Goal: Contribute content: Add original content to the website for others to see

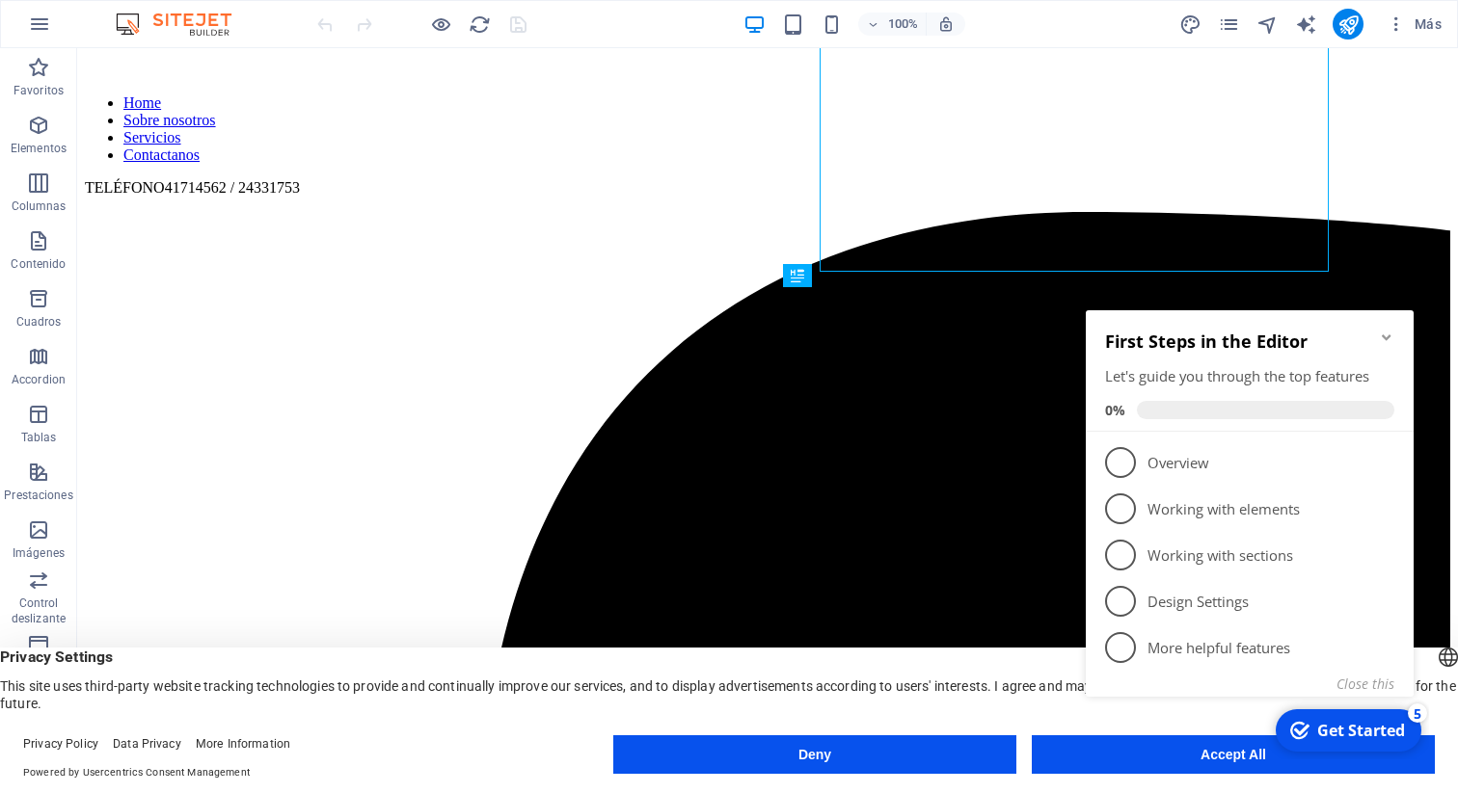
scroll to position [552, 0]
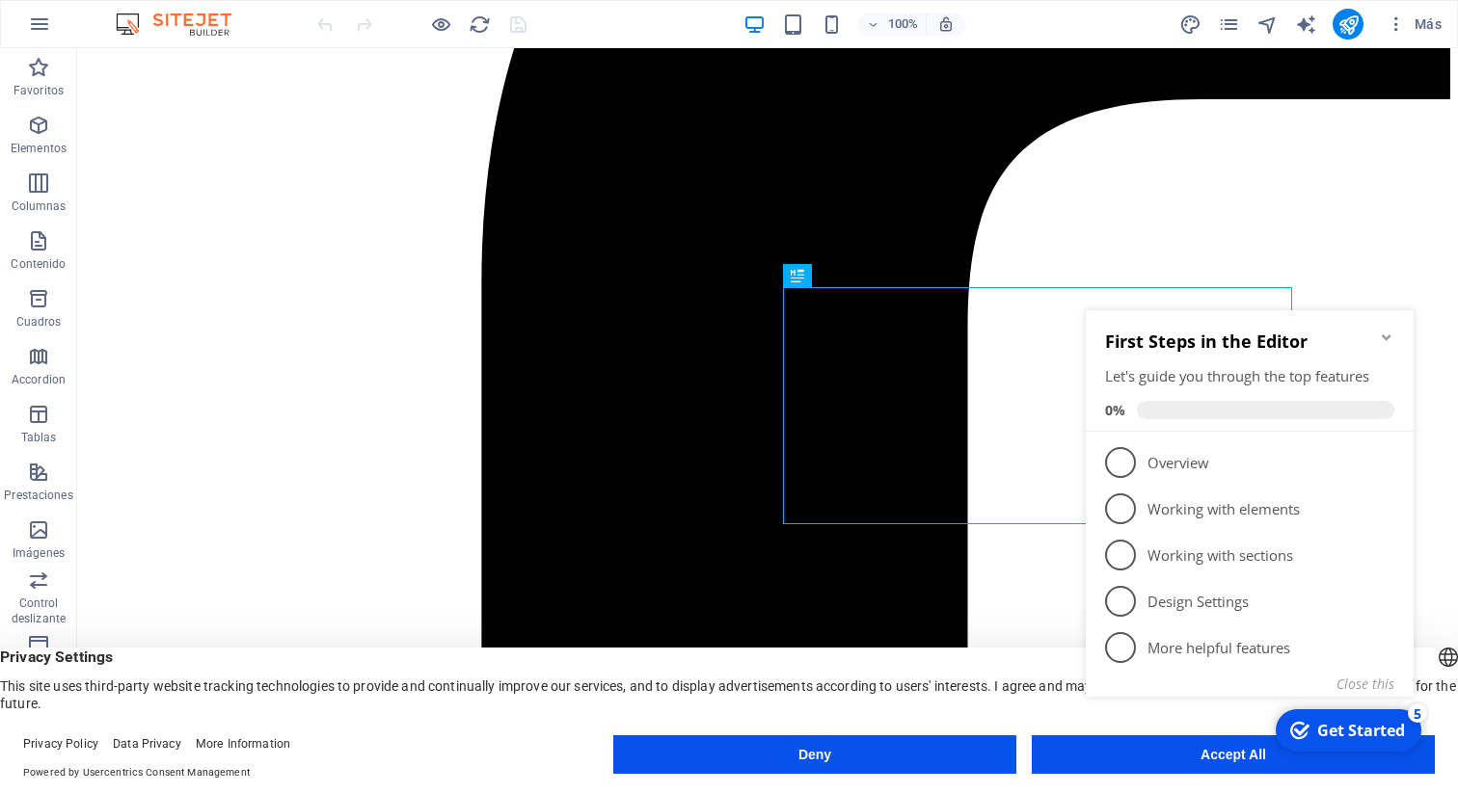
click at [1386, 333] on icon "Minimize checklist" at bounding box center [1386, 337] width 15 height 15
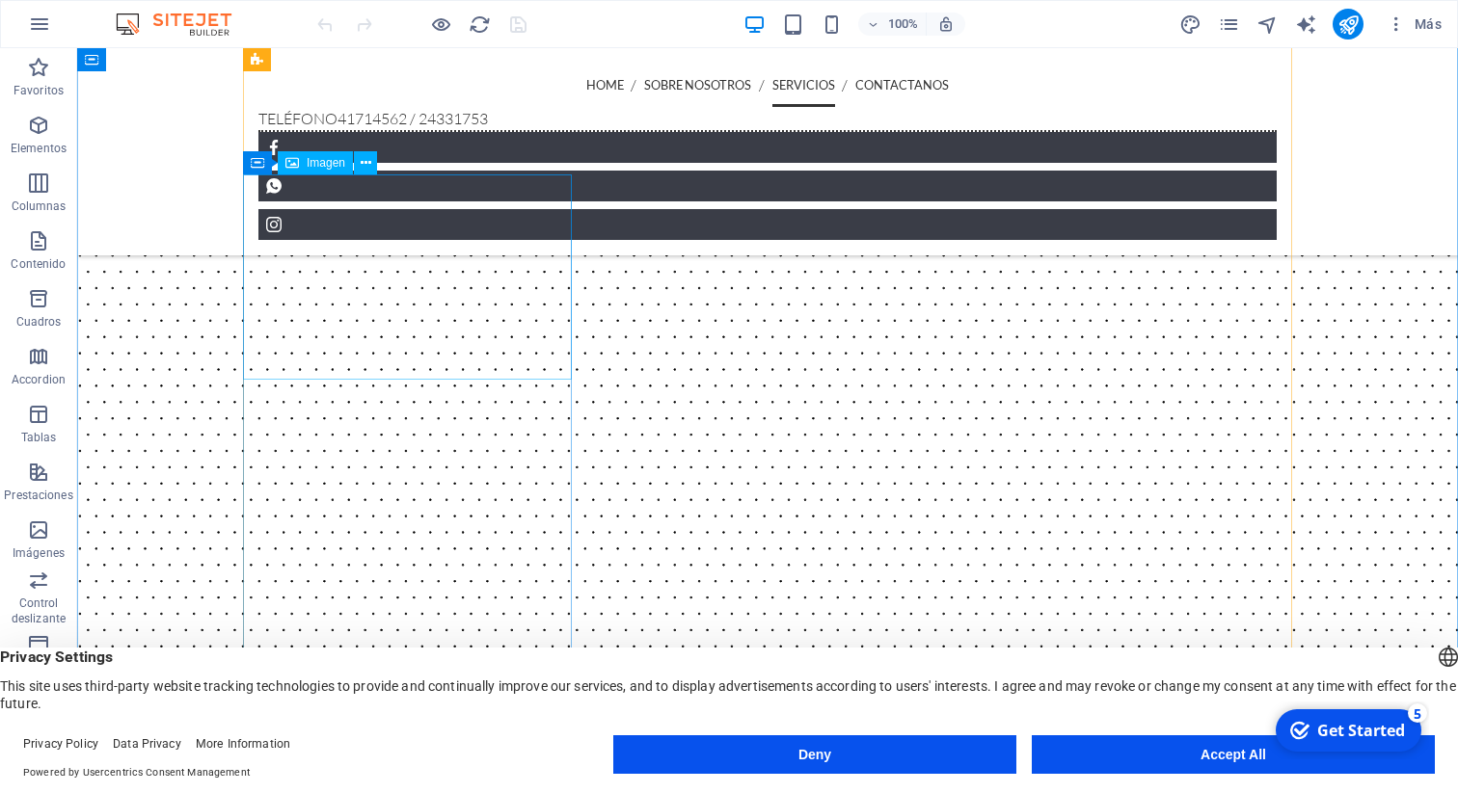
scroll to position [2025, 0]
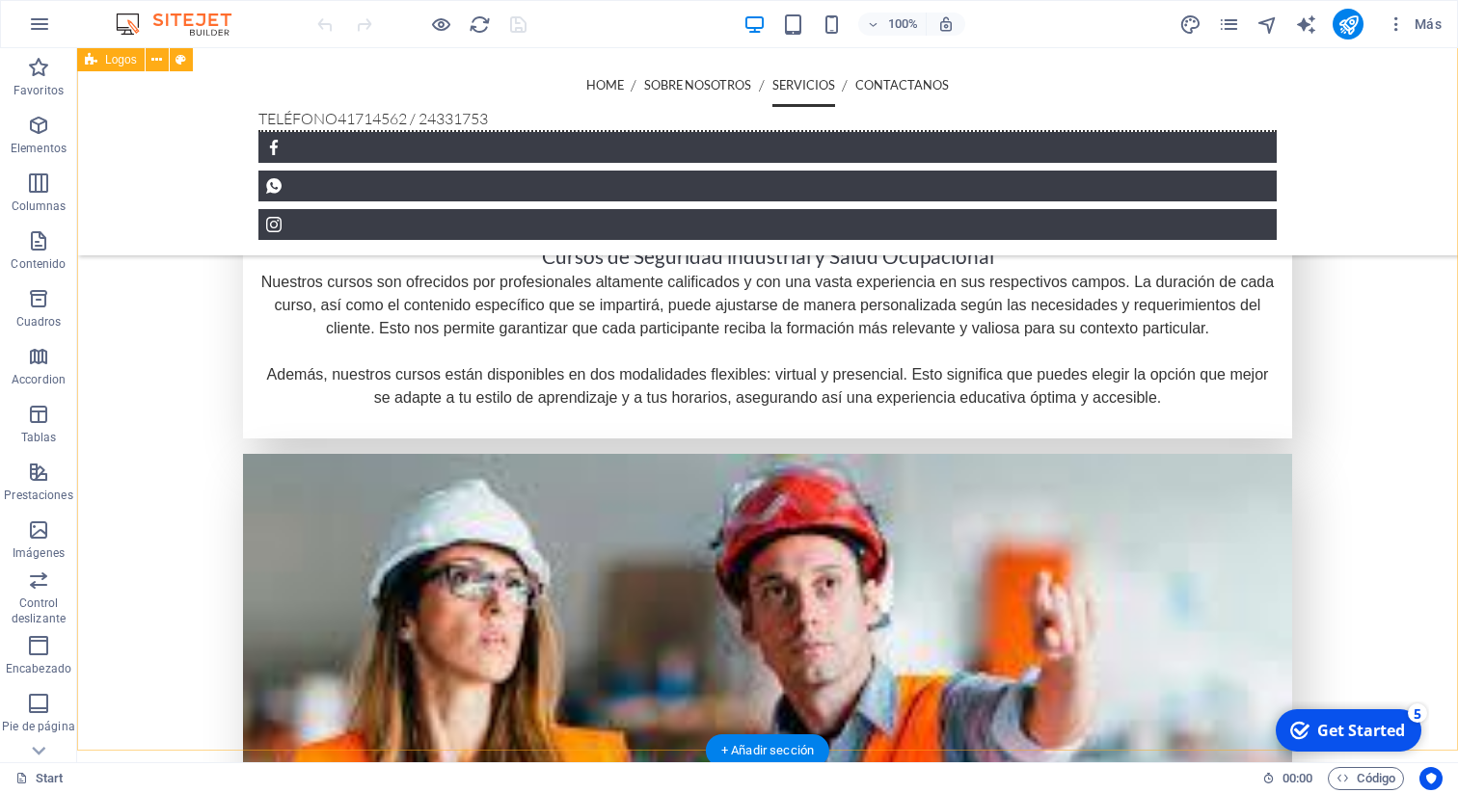
scroll to position [3739, 0]
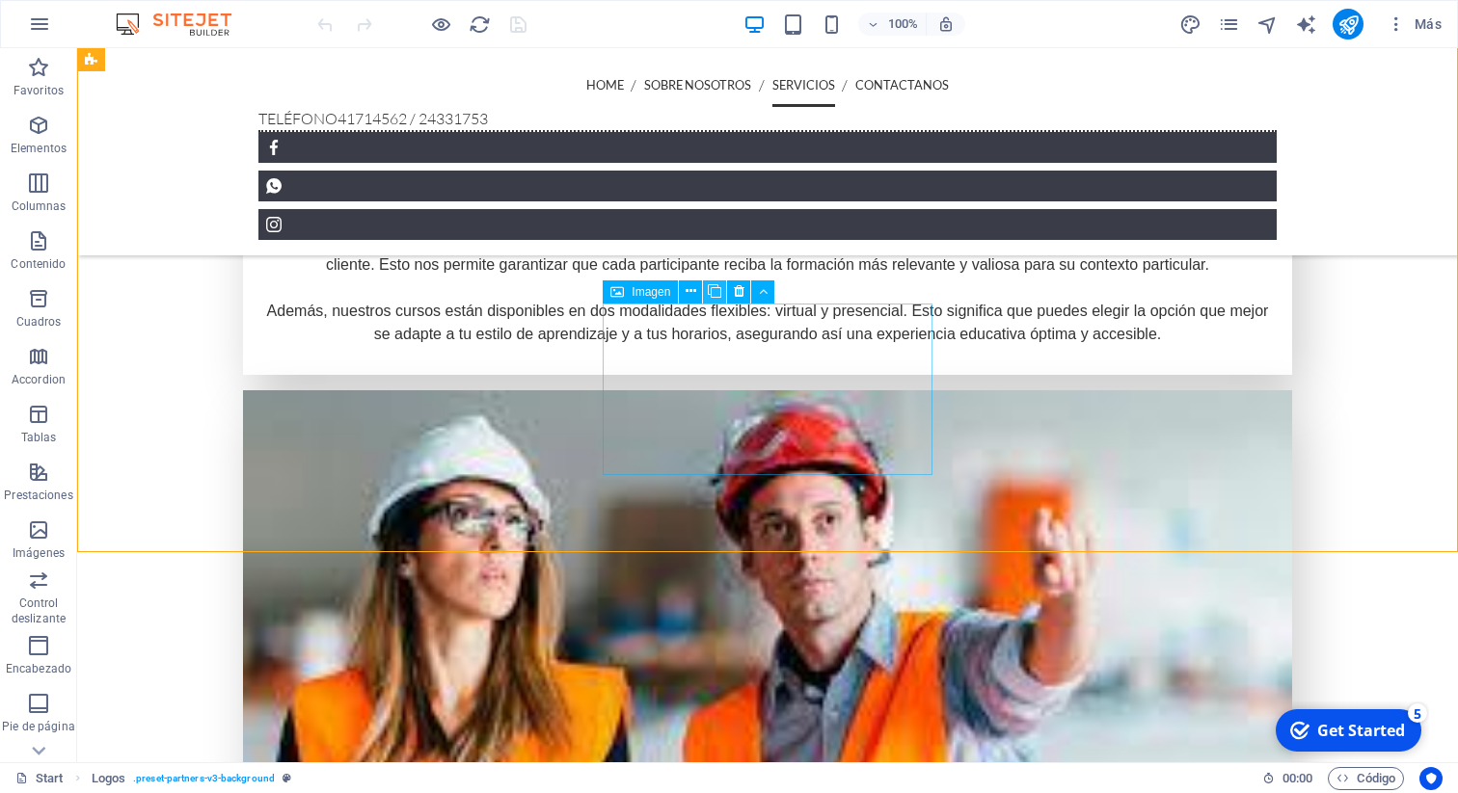
click at [714, 294] on icon at bounding box center [714, 292] width 13 height 20
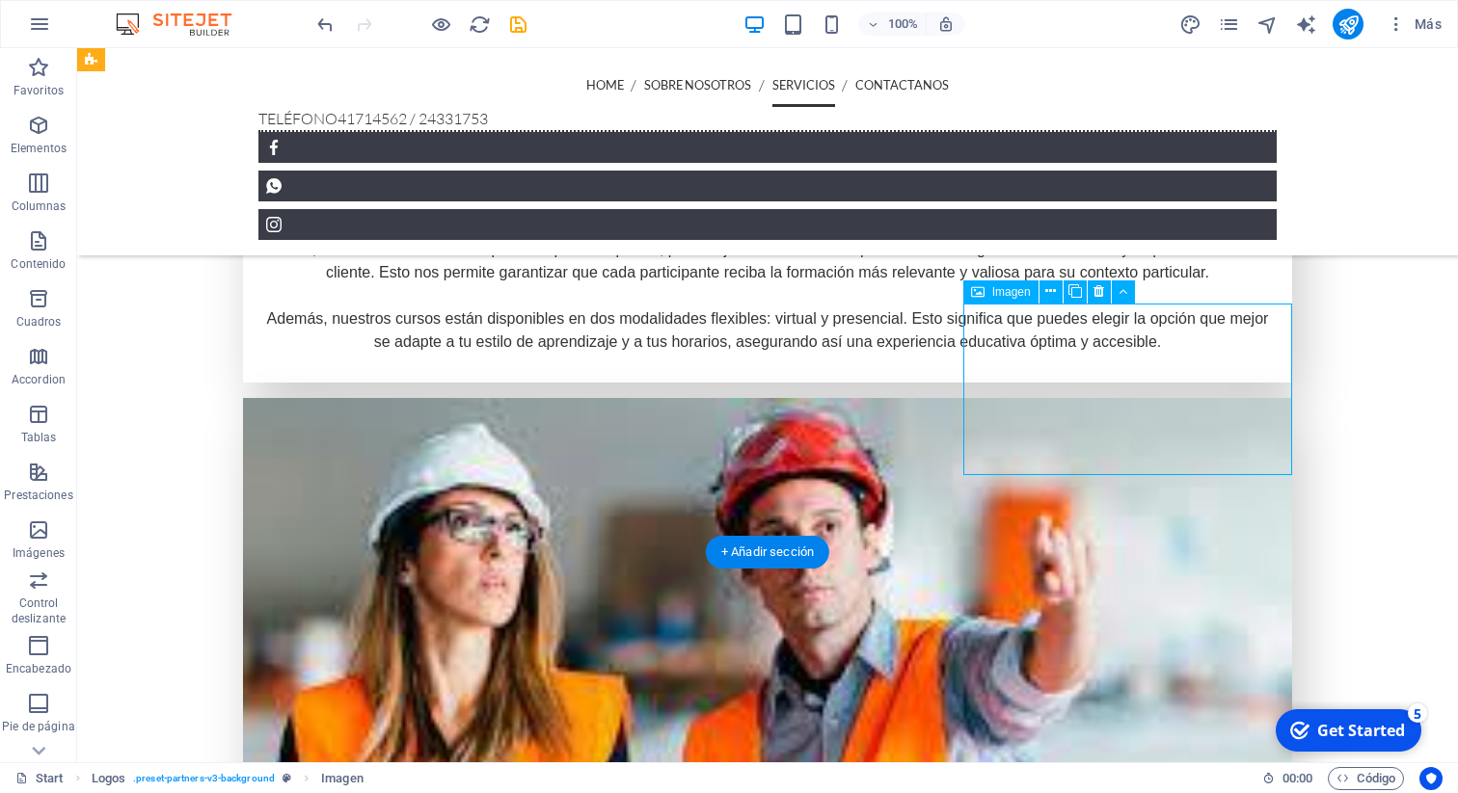
scroll to position [3731, 0]
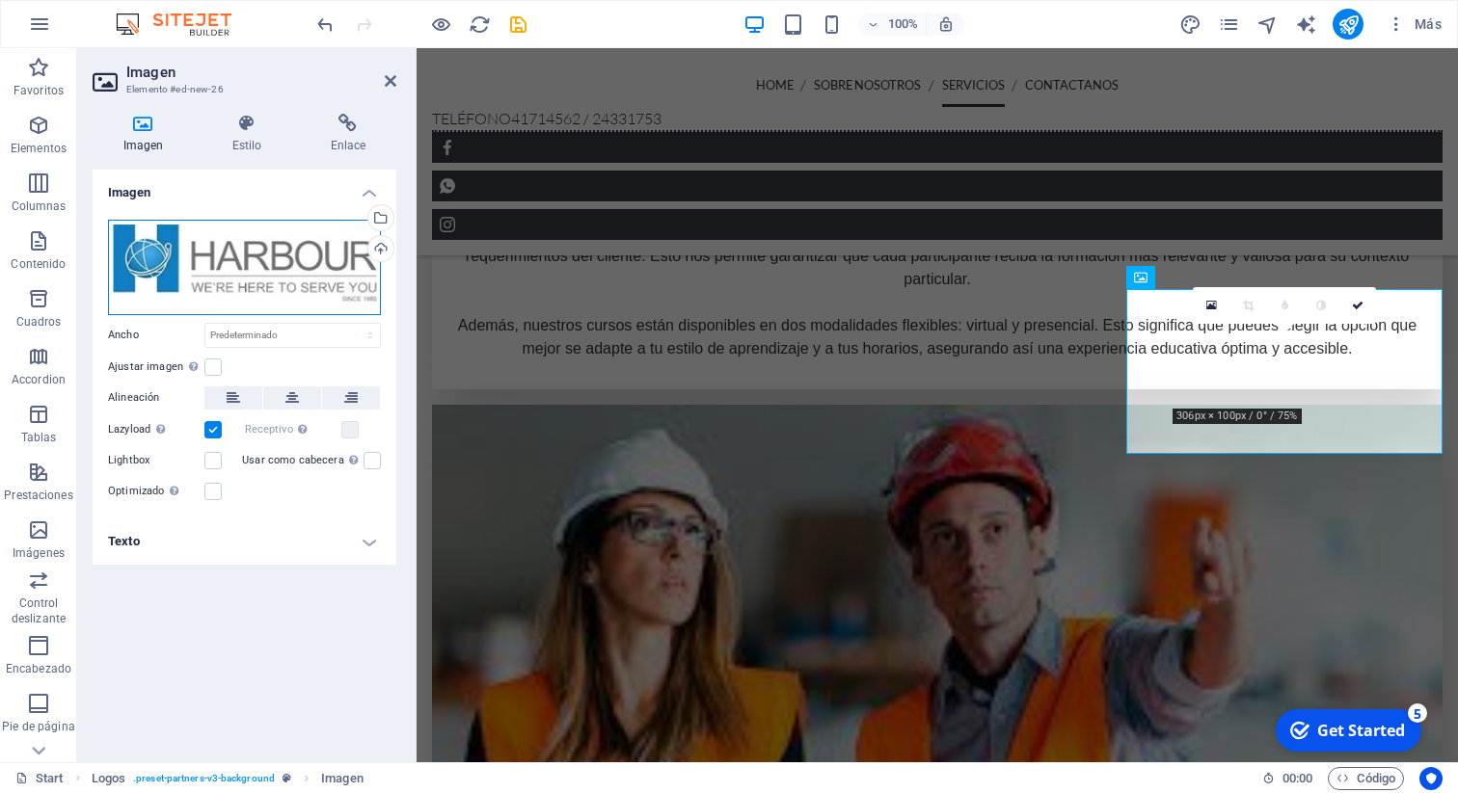
click at [248, 239] on div "Arrastra archivos aquí, haz clic para escoger archivos o selecciona archivos de…" at bounding box center [244, 267] width 273 height 95
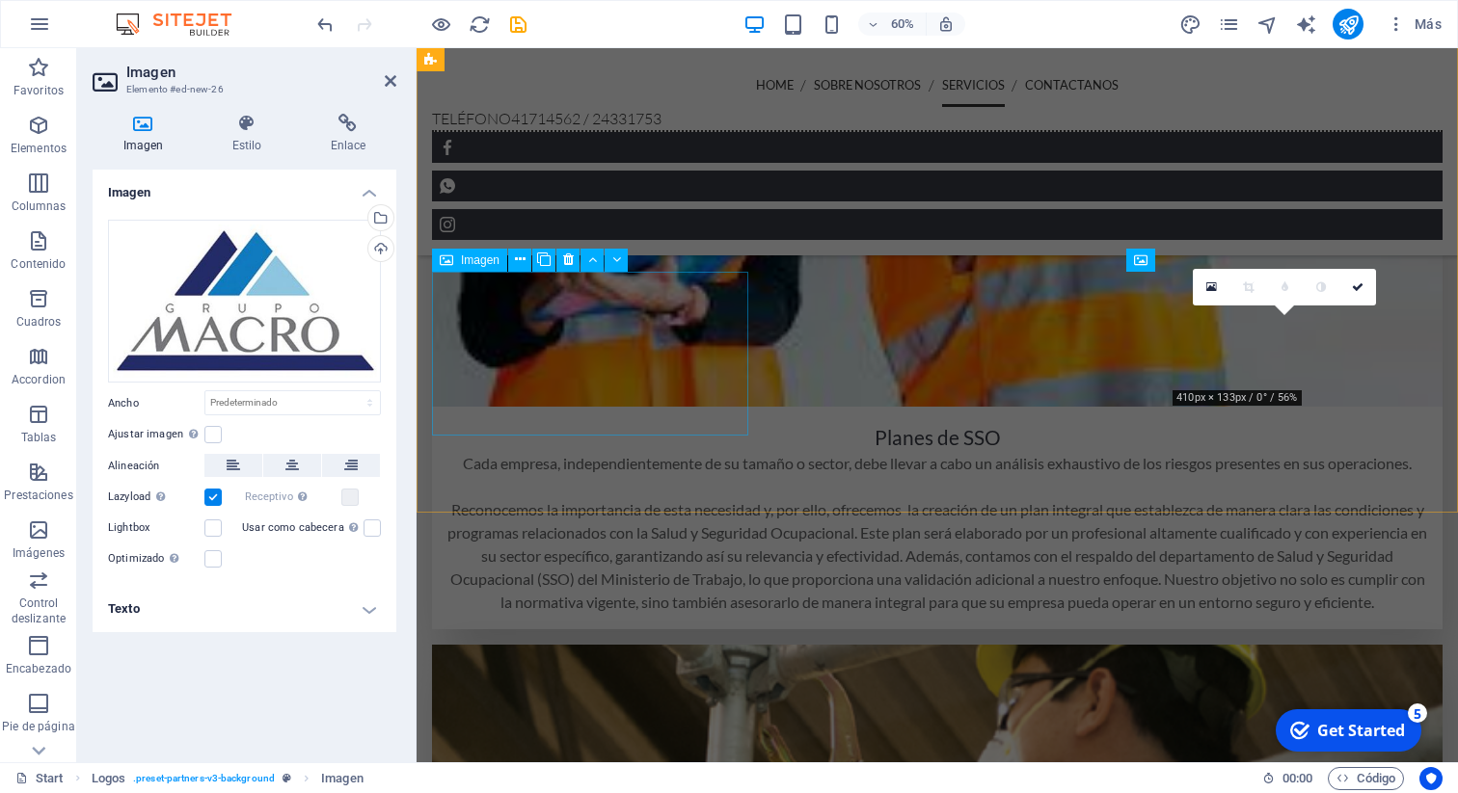
scroll to position [3750, 0]
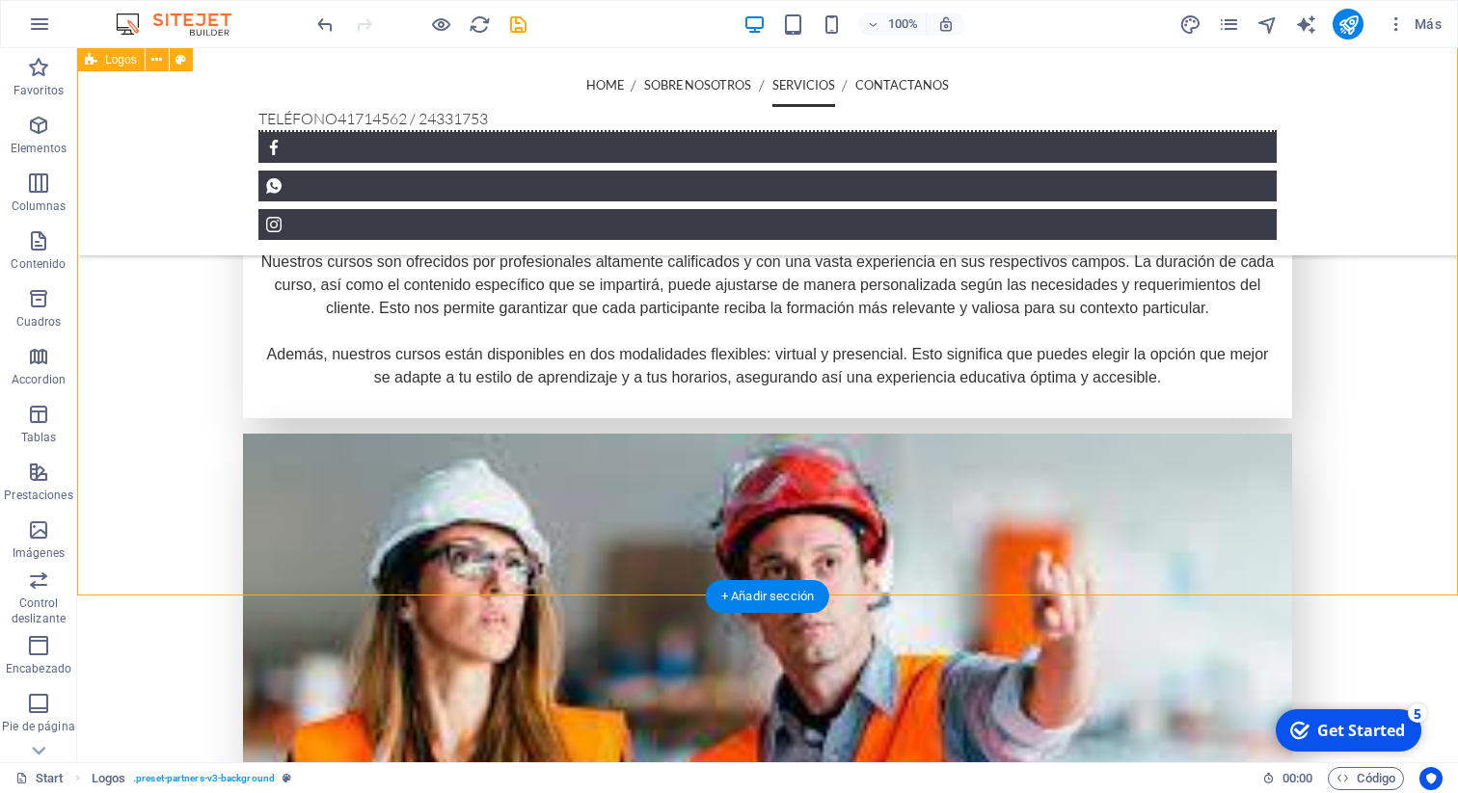
scroll to position [3695, 0]
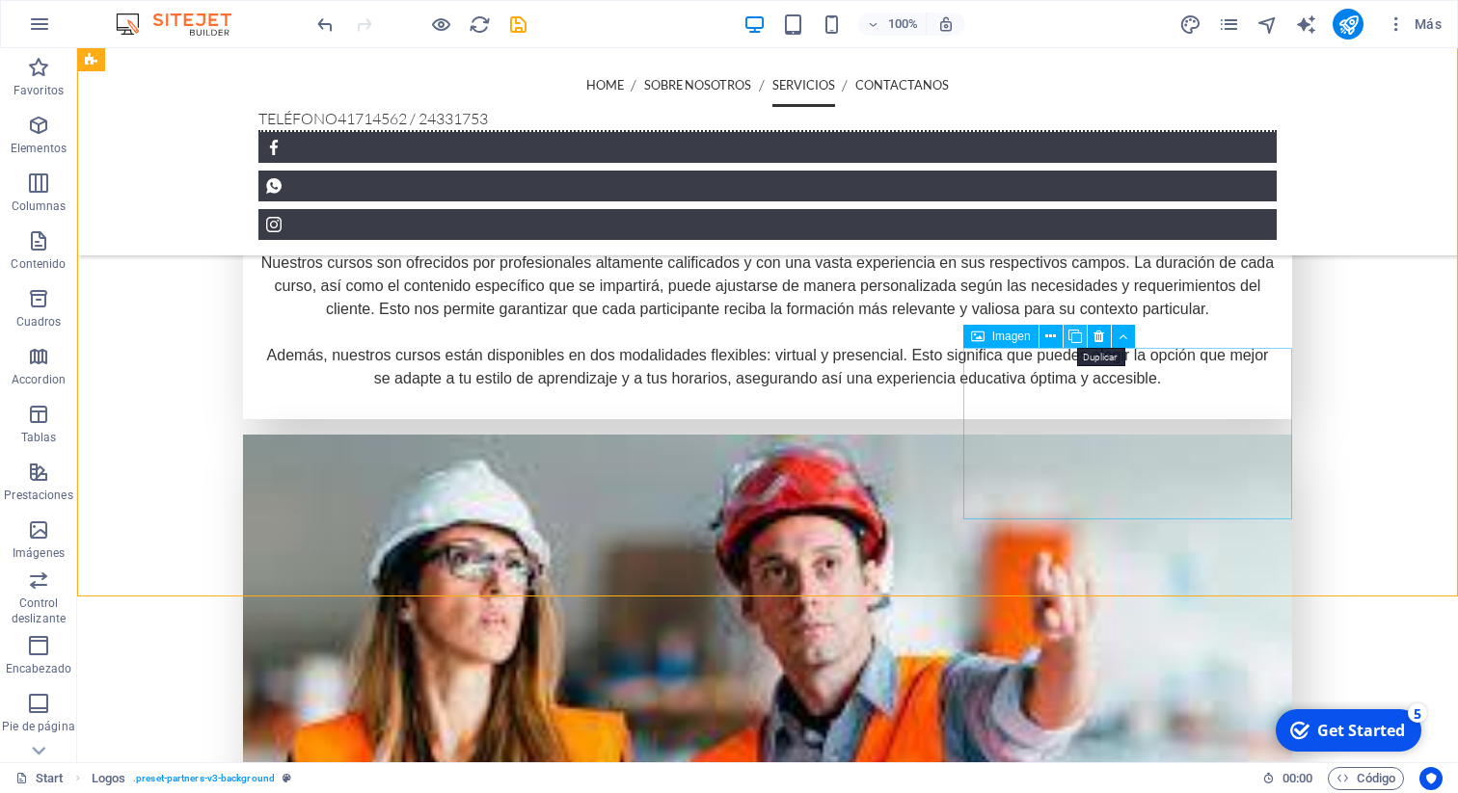
click at [1079, 336] on icon at bounding box center [1074, 337] width 13 height 20
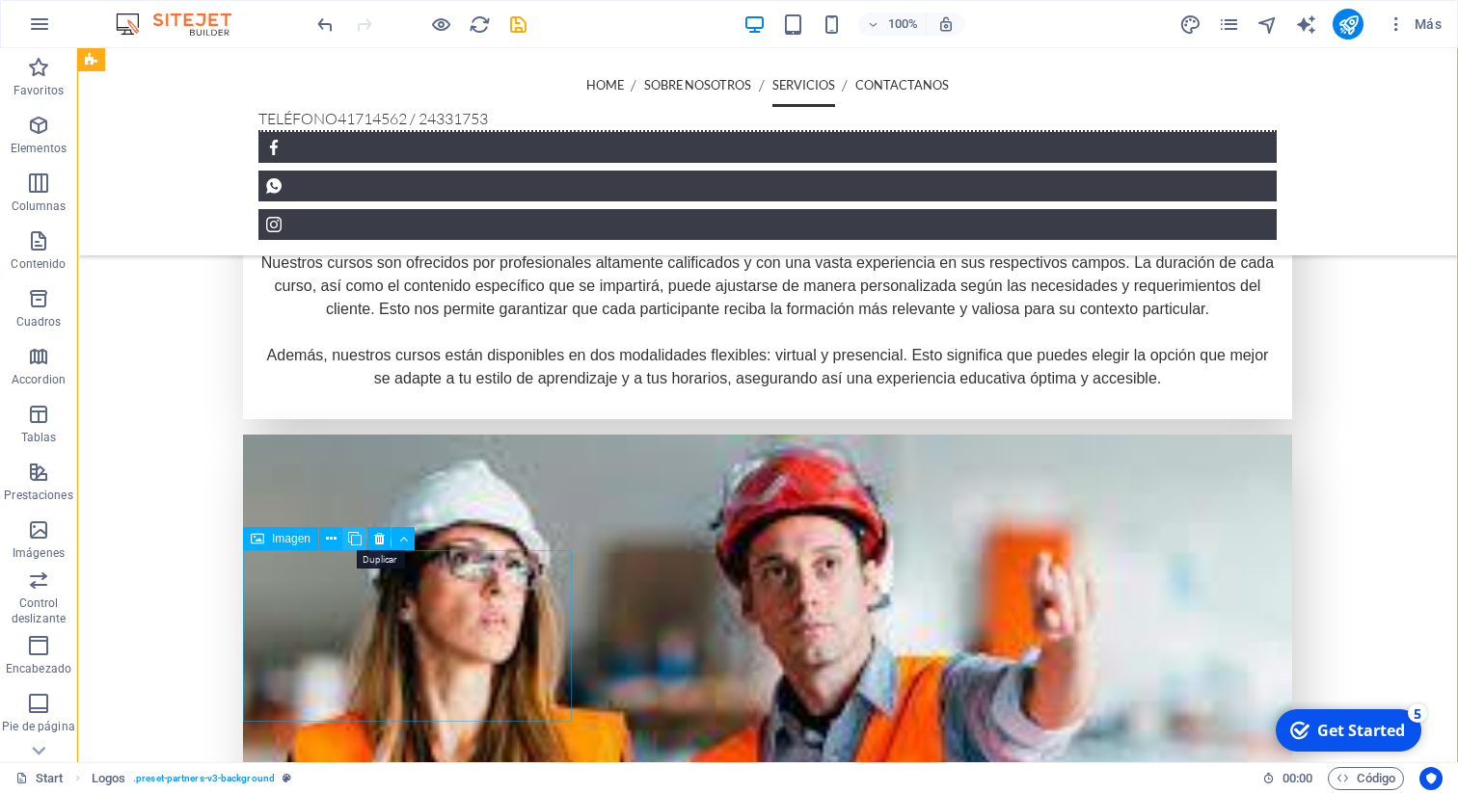
click at [355, 535] on icon at bounding box center [354, 539] width 13 height 20
click at [381, 543] on icon at bounding box center [379, 539] width 11 height 20
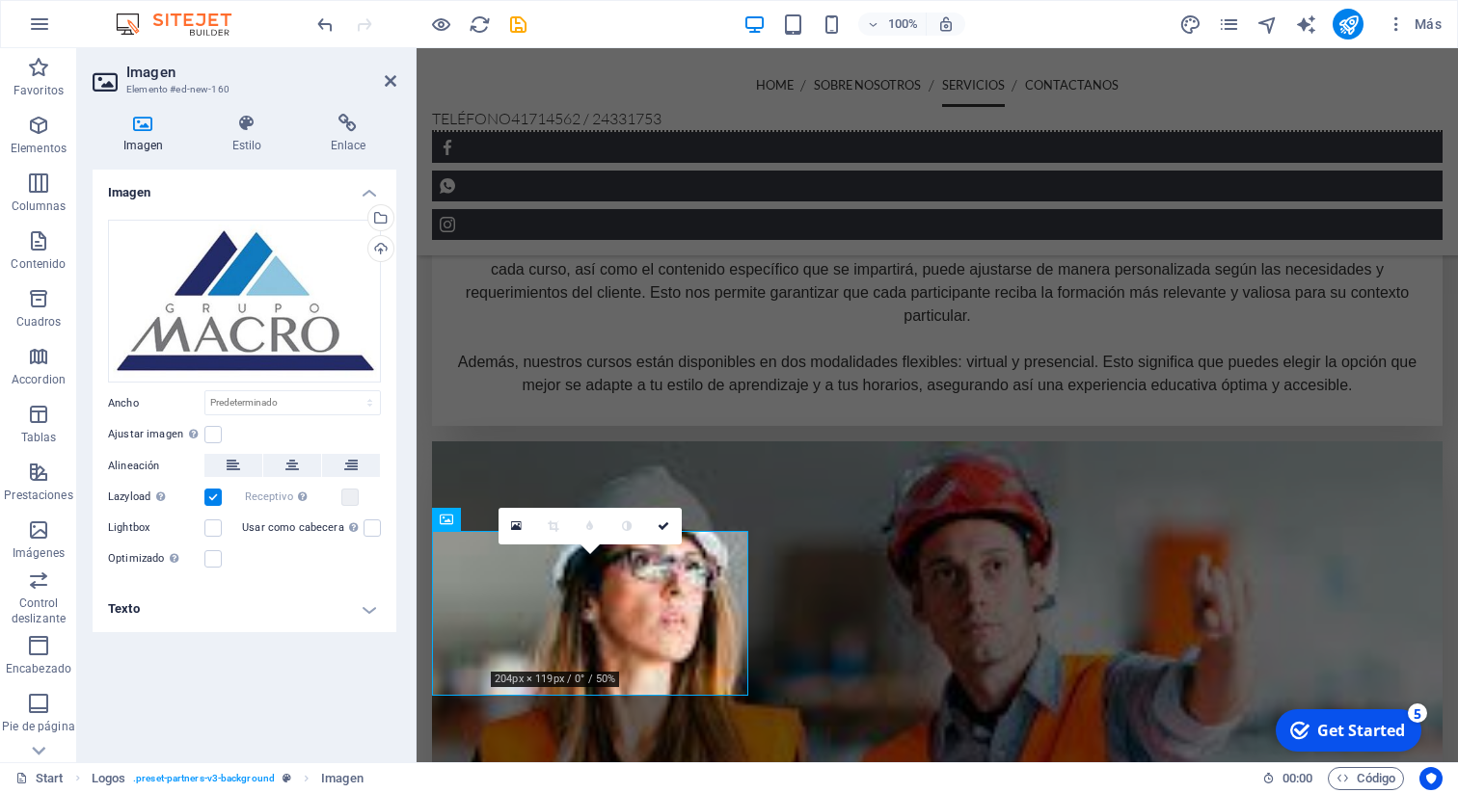
scroll to position [3685, 0]
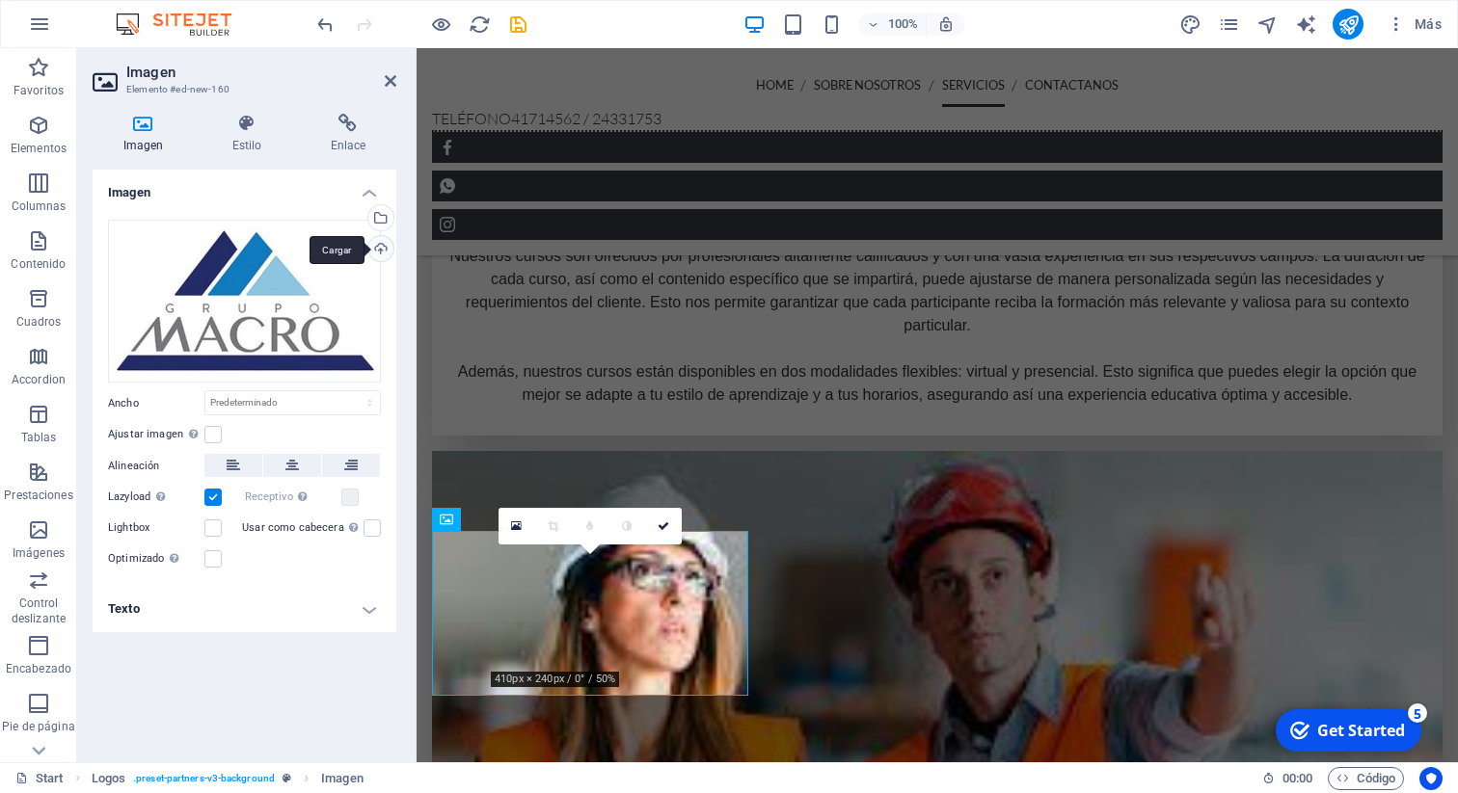
click at [384, 247] on div "Cargar" at bounding box center [378, 250] width 29 height 29
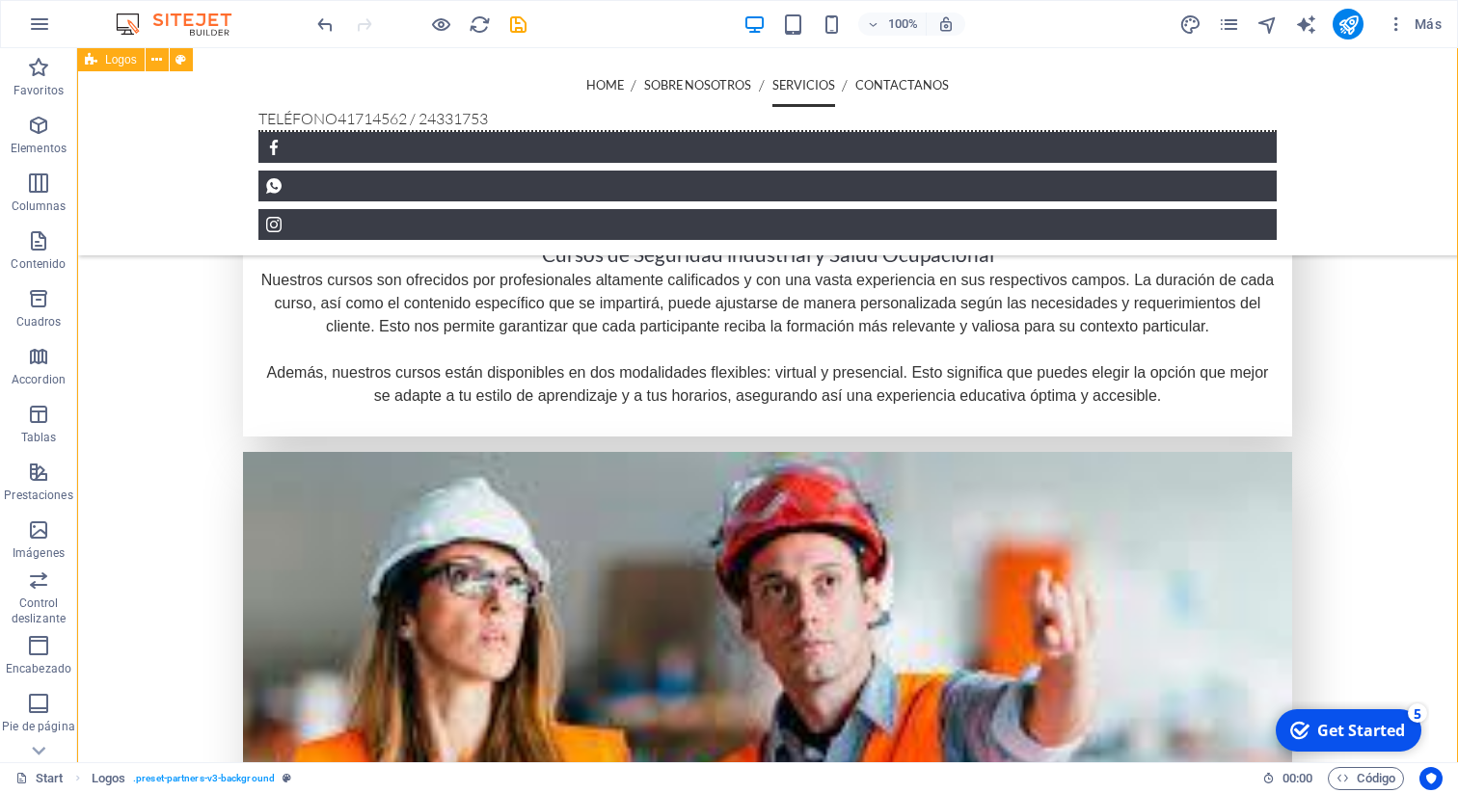
scroll to position [3695, 0]
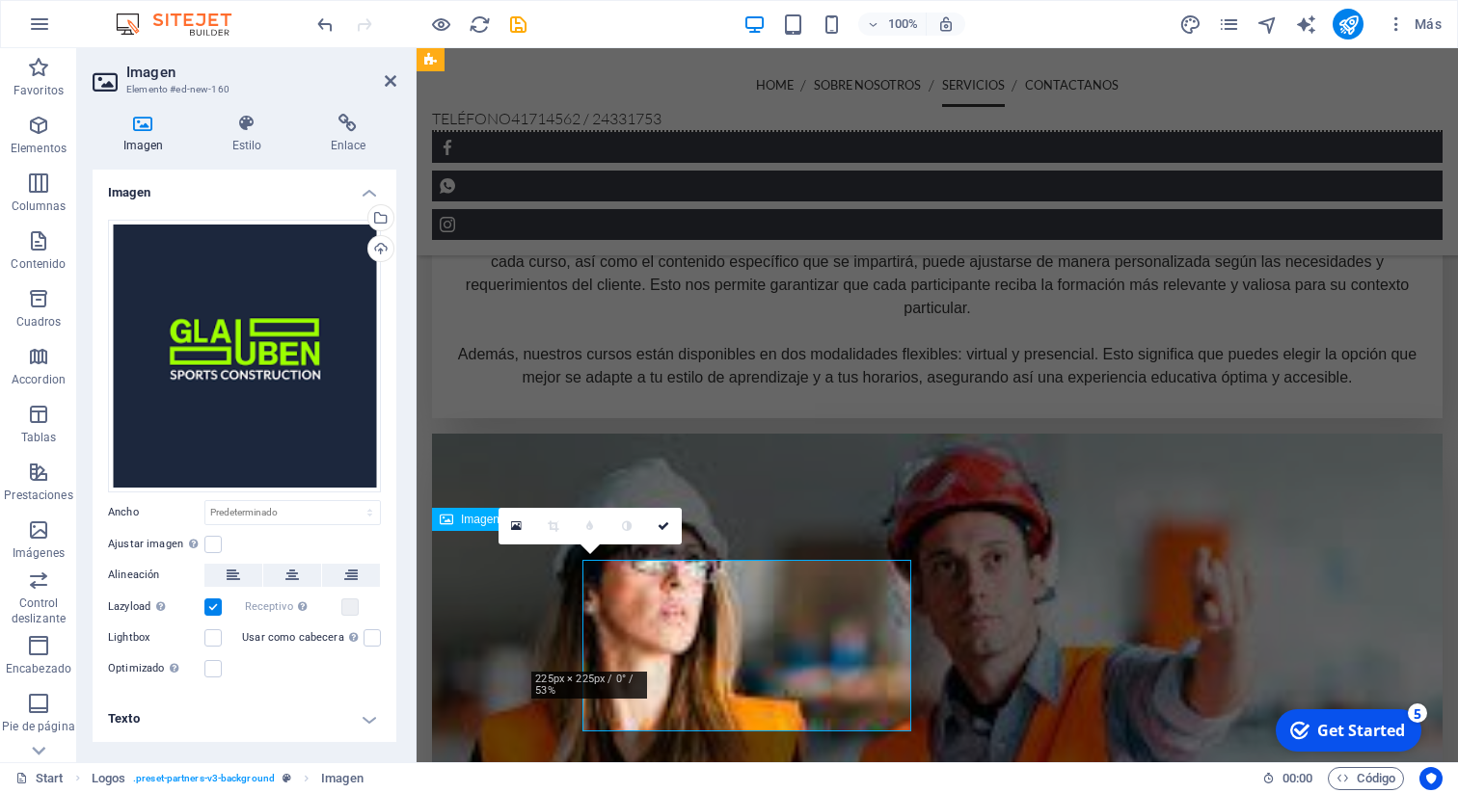
scroll to position [3685, 0]
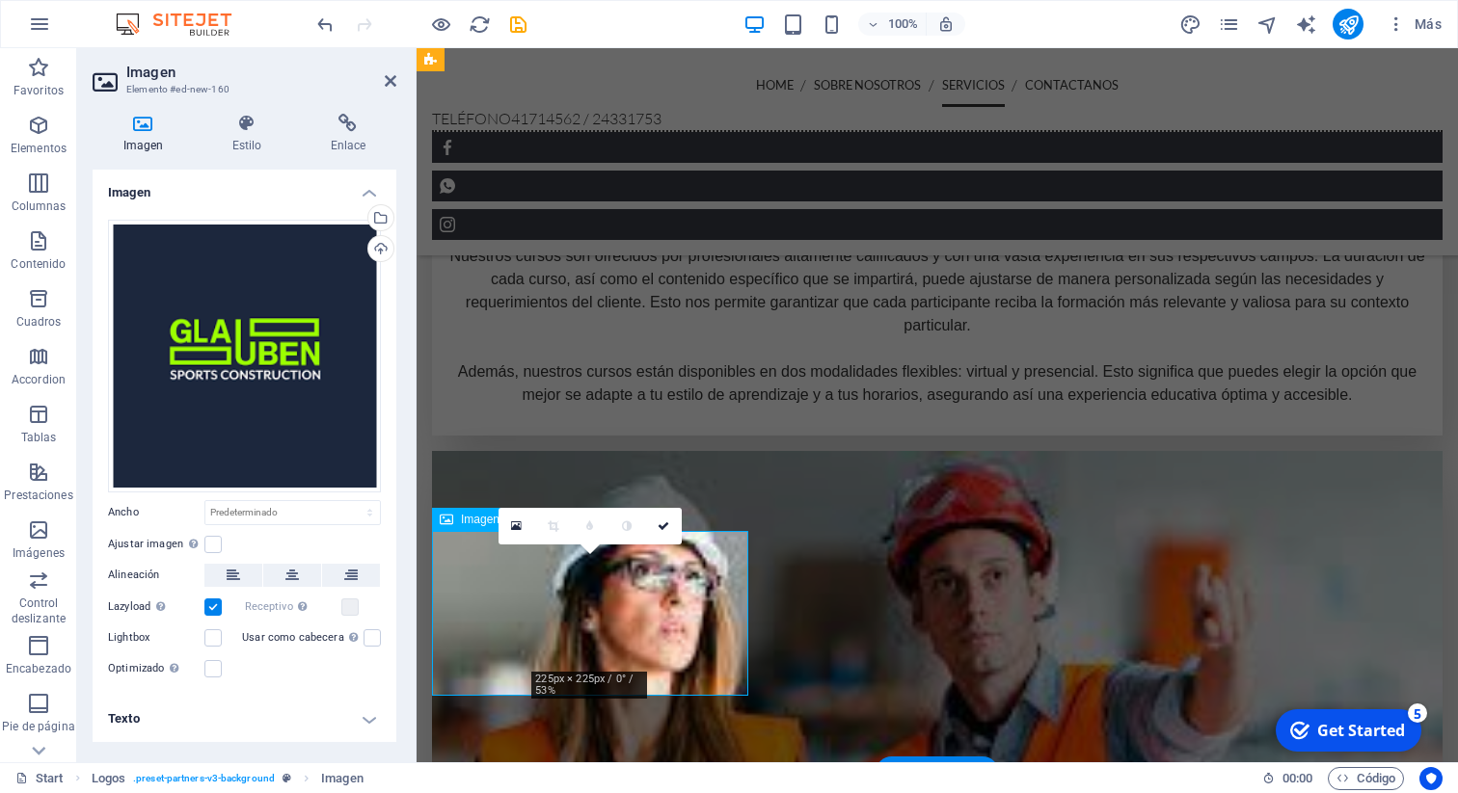
click at [233, 391] on div "Arrastra archivos aquí, haz clic para escoger archivos o selecciona archivos de…" at bounding box center [244, 356] width 273 height 273
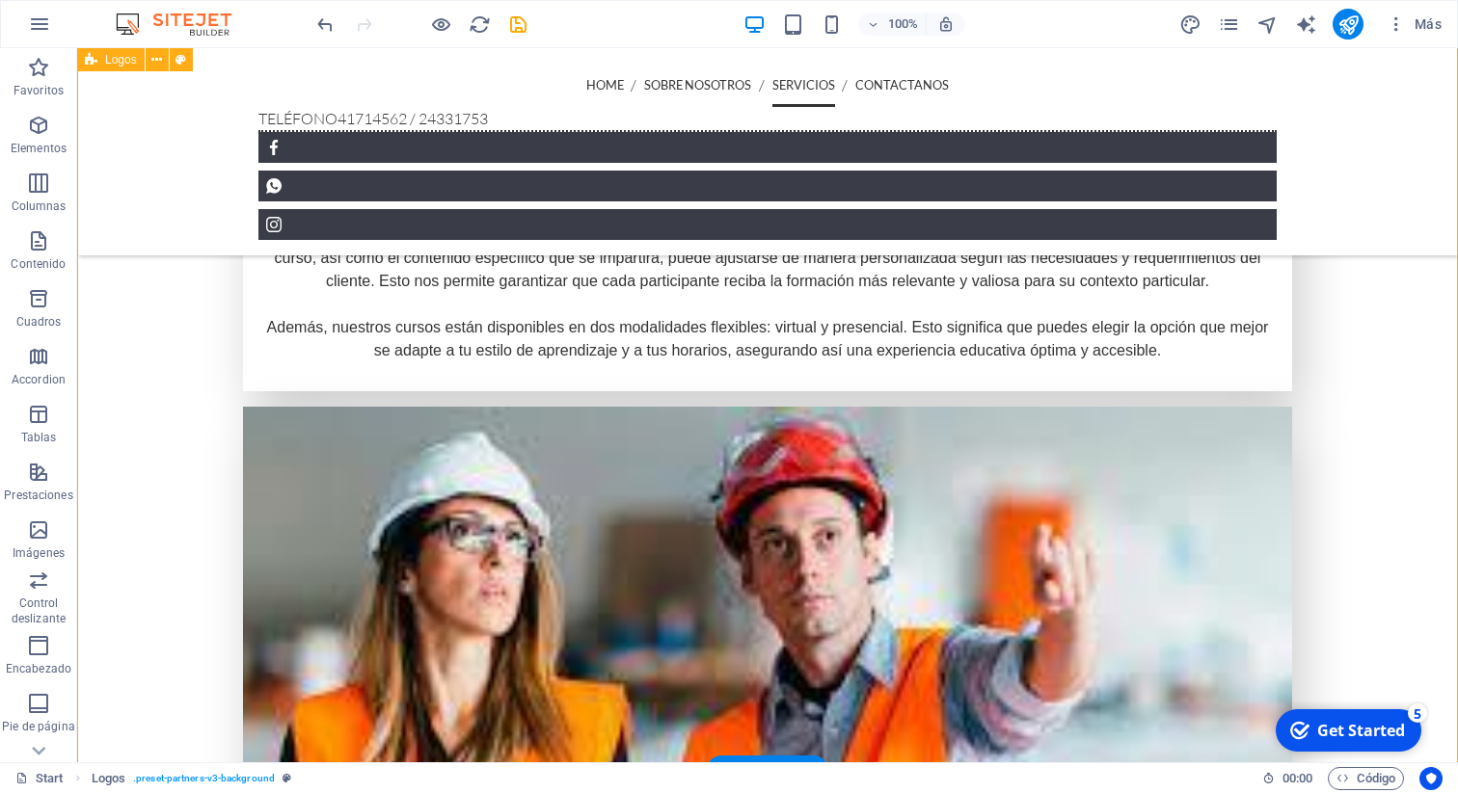
scroll to position [3745, 0]
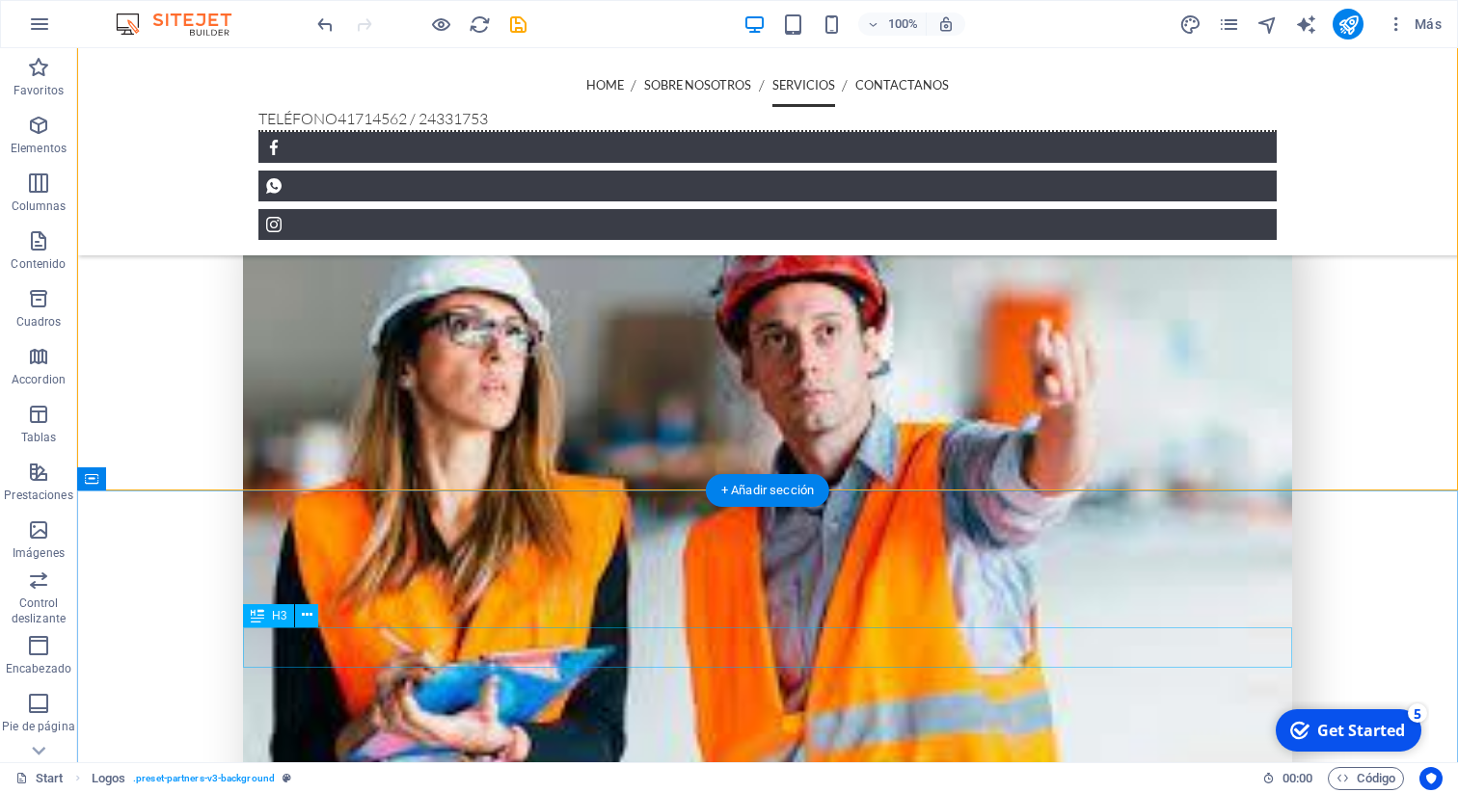
scroll to position [4024, 0]
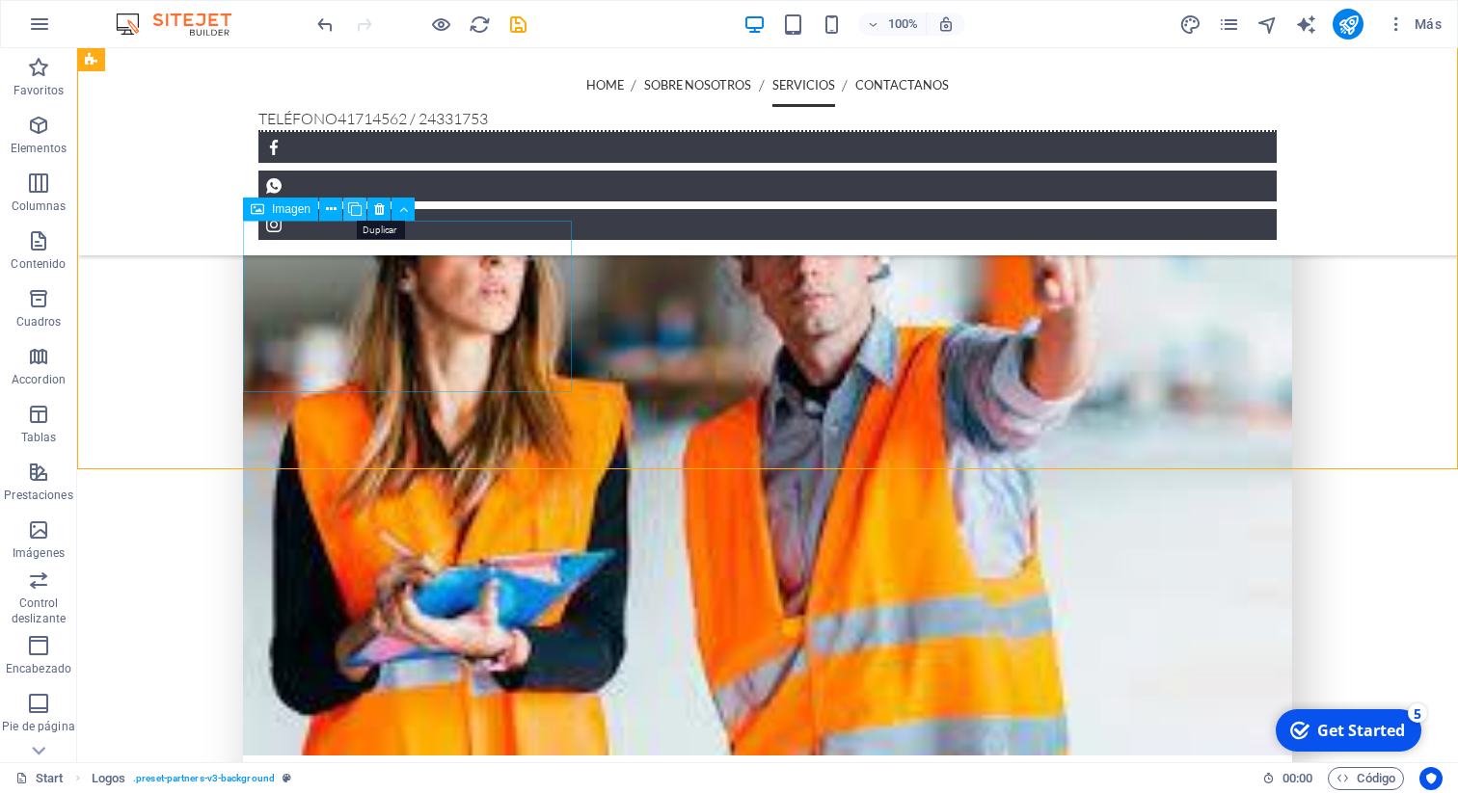
click at [350, 207] on icon at bounding box center [354, 210] width 13 height 20
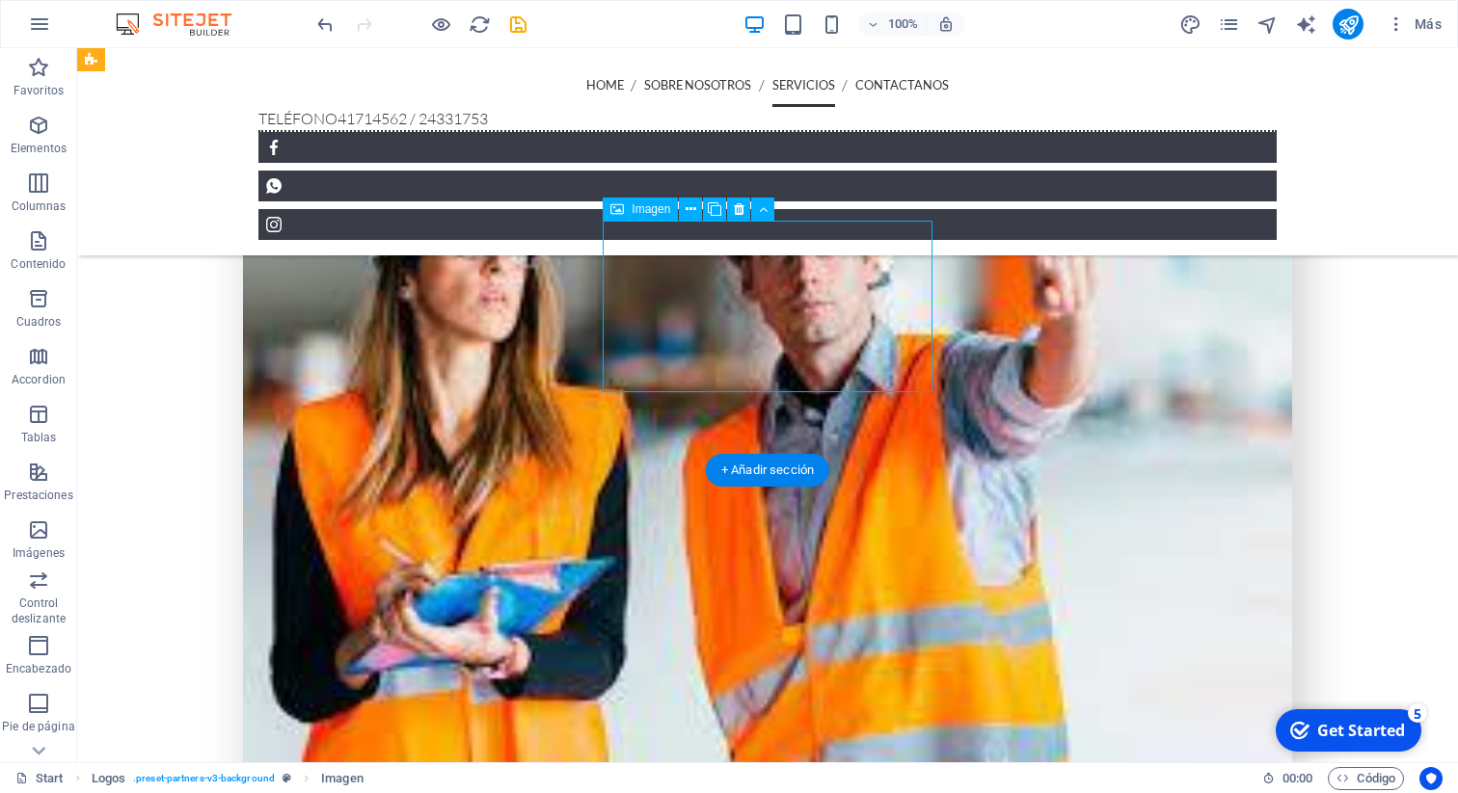
scroll to position [4001, 0]
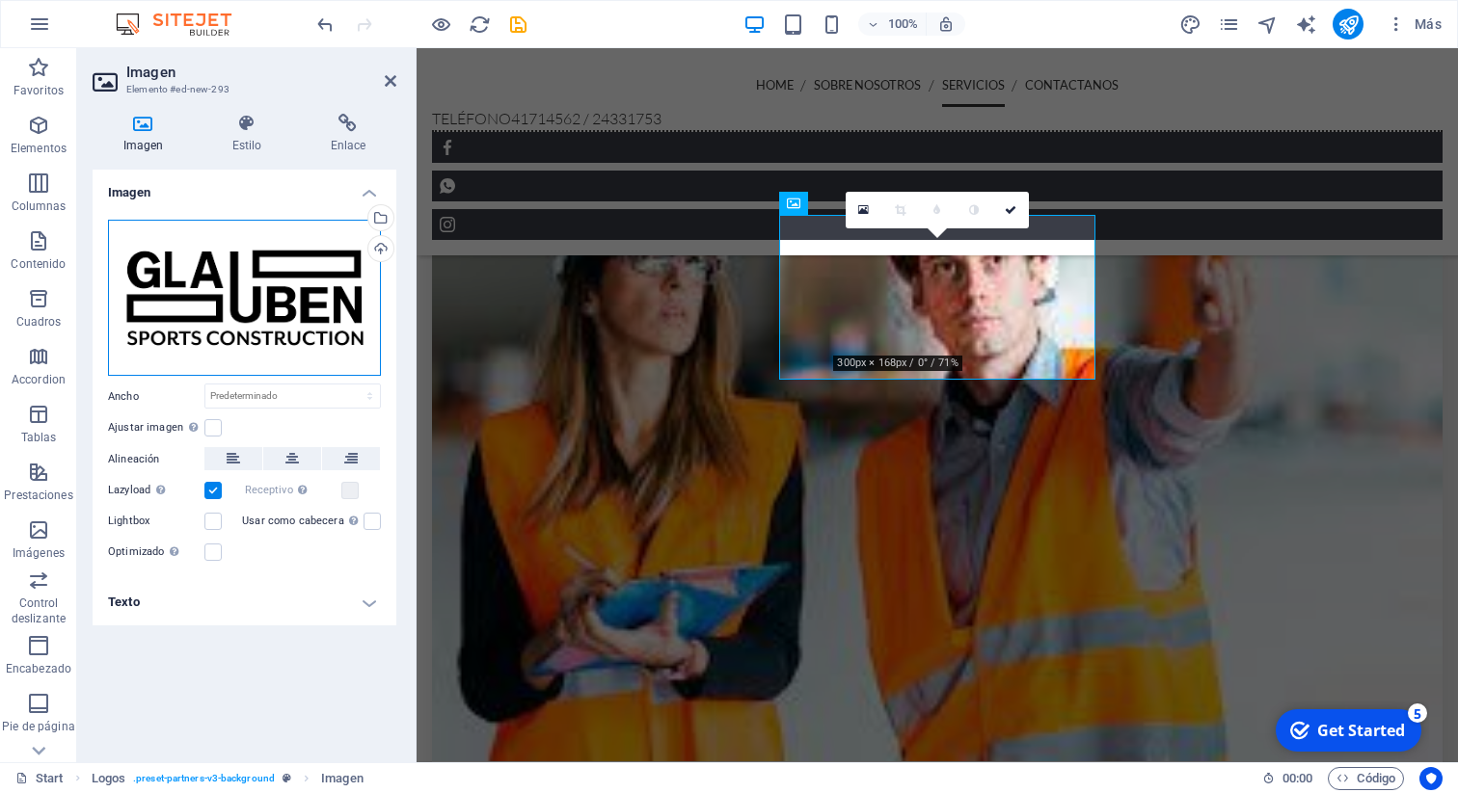
click at [326, 282] on div "Arrastra archivos aquí, haz clic para escoger archivos o selecciona archivos de…" at bounding box center [244, 298] width 273 height 157
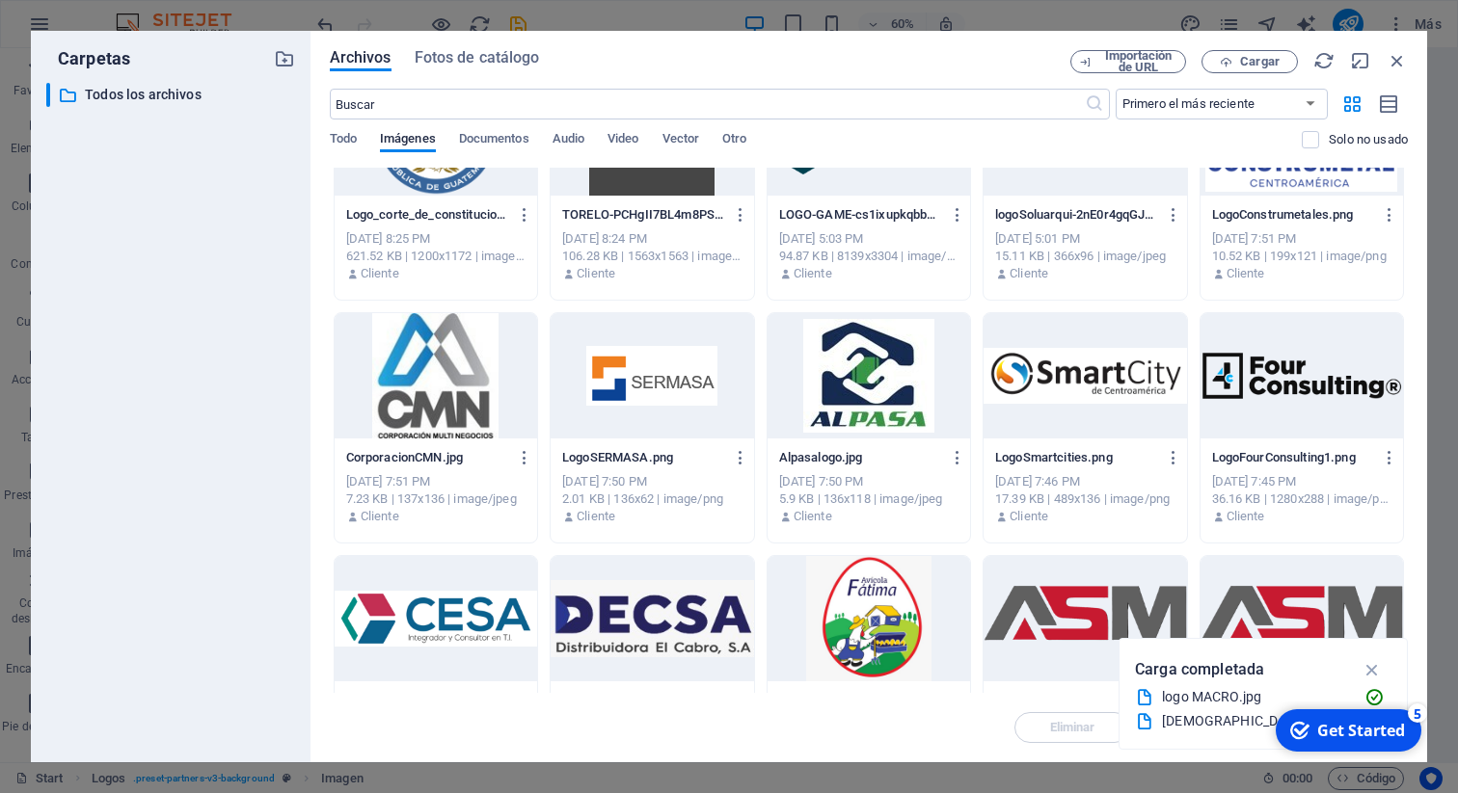
scroll to position [358, 0]
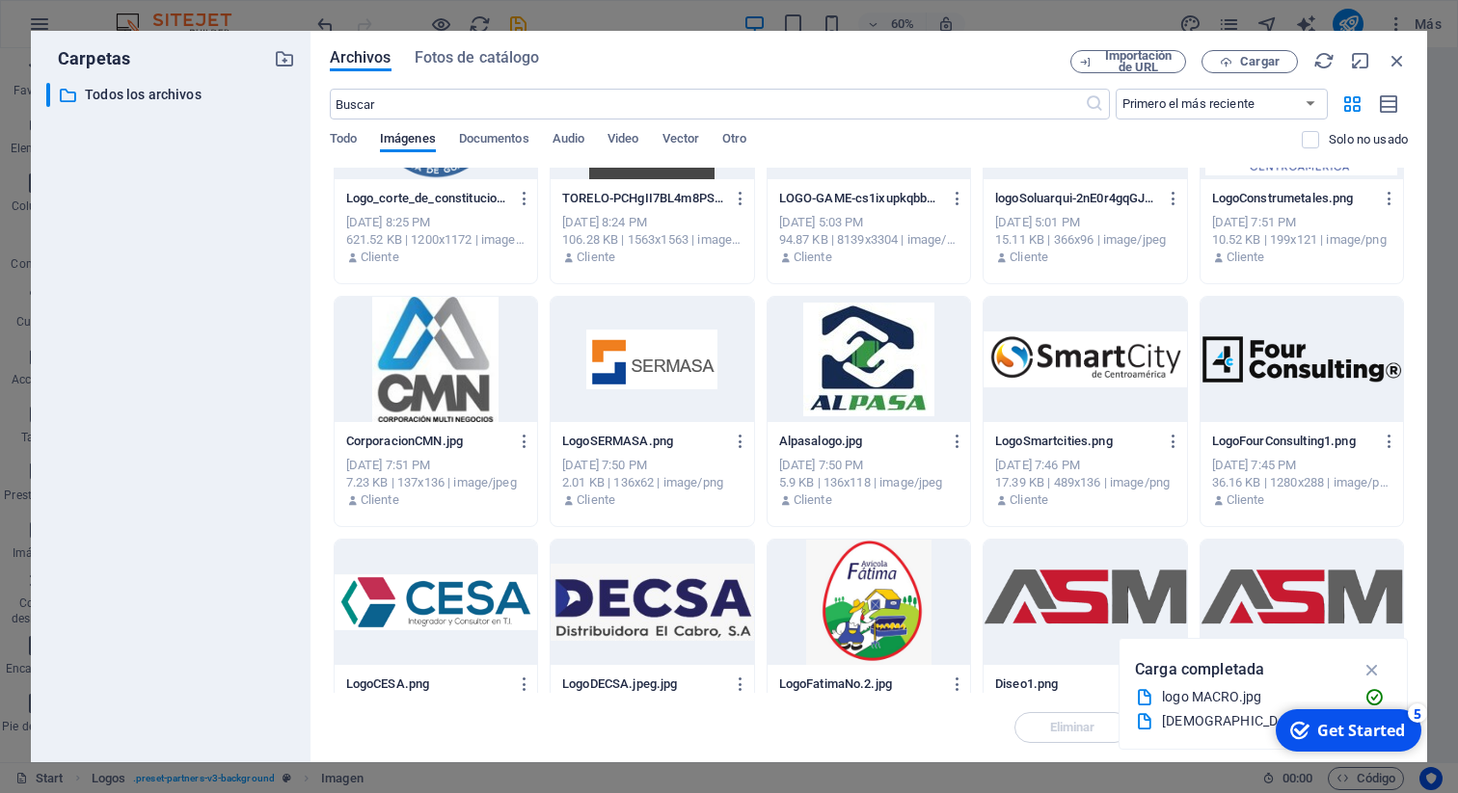
click at [845, 371] on div at bounding box center [868, 359] width 202 height 125
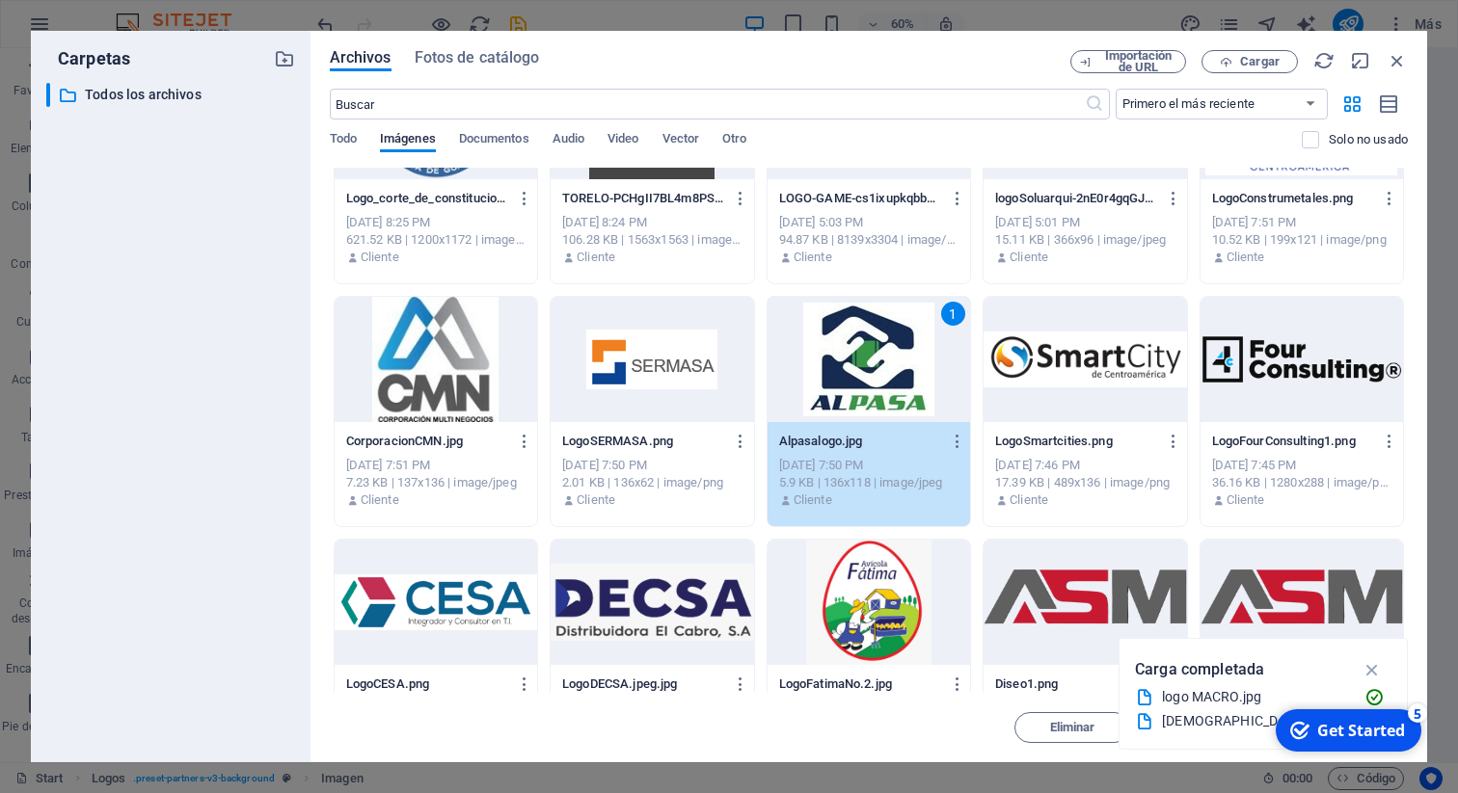
click at [845, 371] on div "1" at bounding box center [868, 359] width 202 height 125
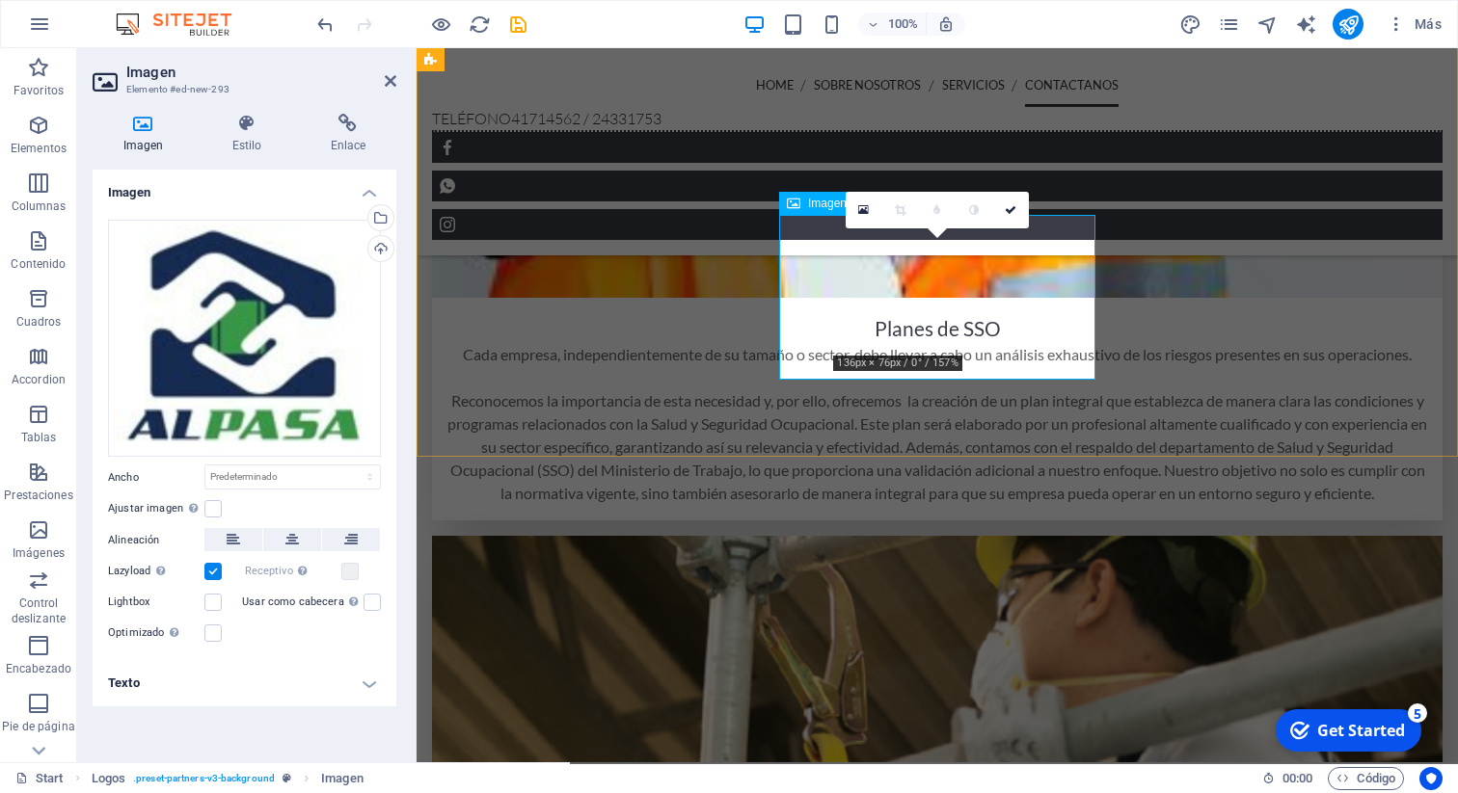
scroll to position [4001, 0]
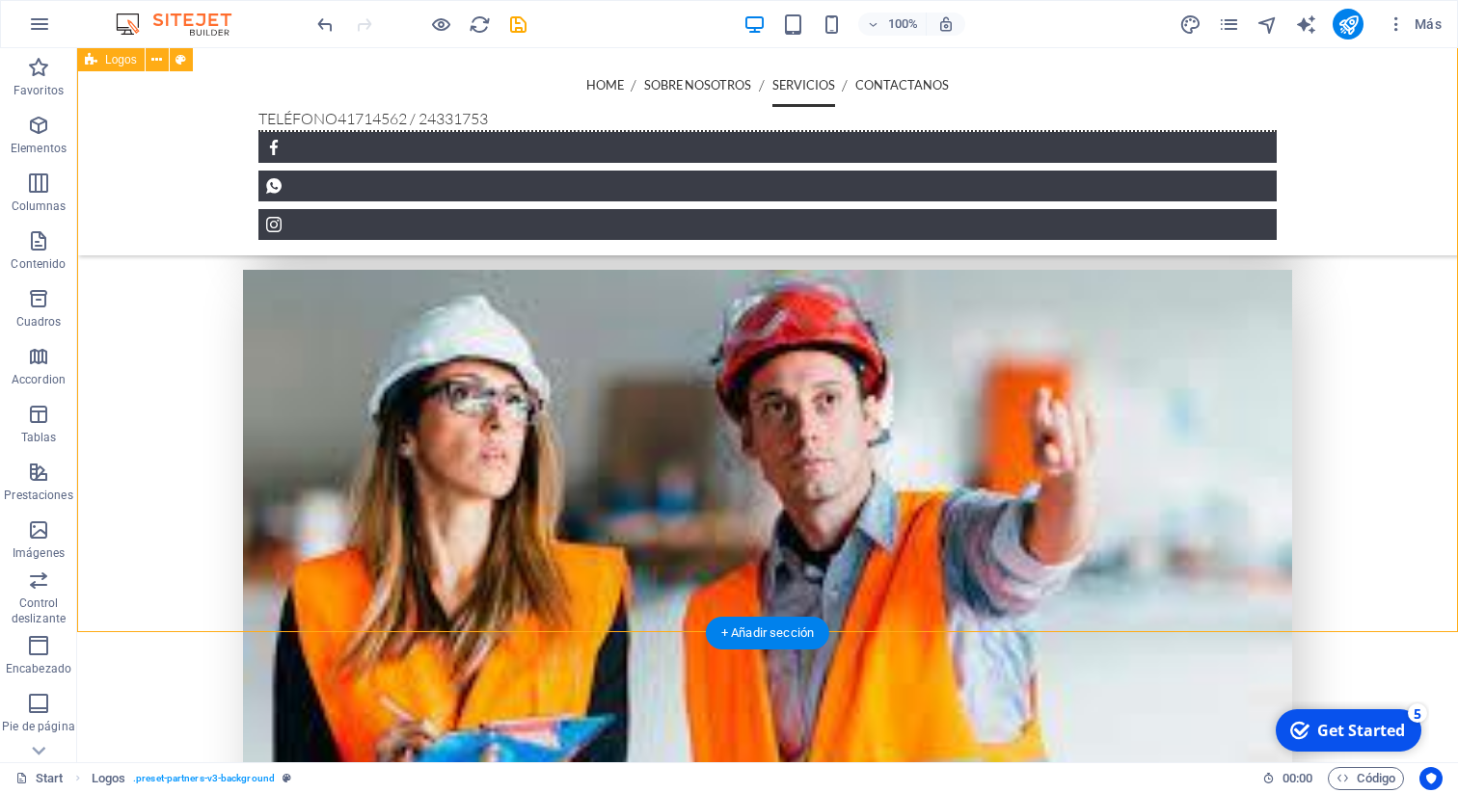
scroll to position [3862, 0]
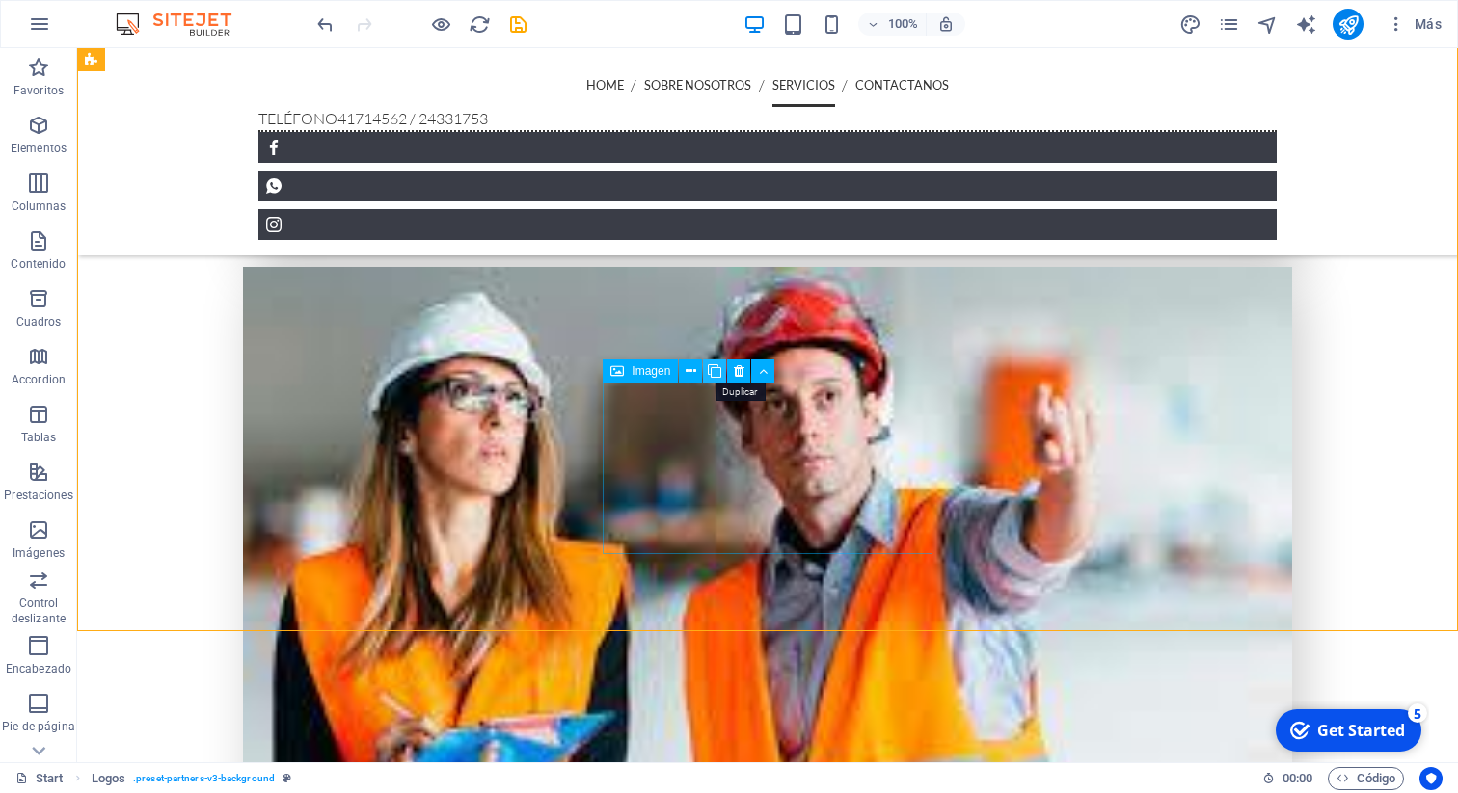
click at [716, 373] on icon at bounding box center [714, 372] width 13 height 20
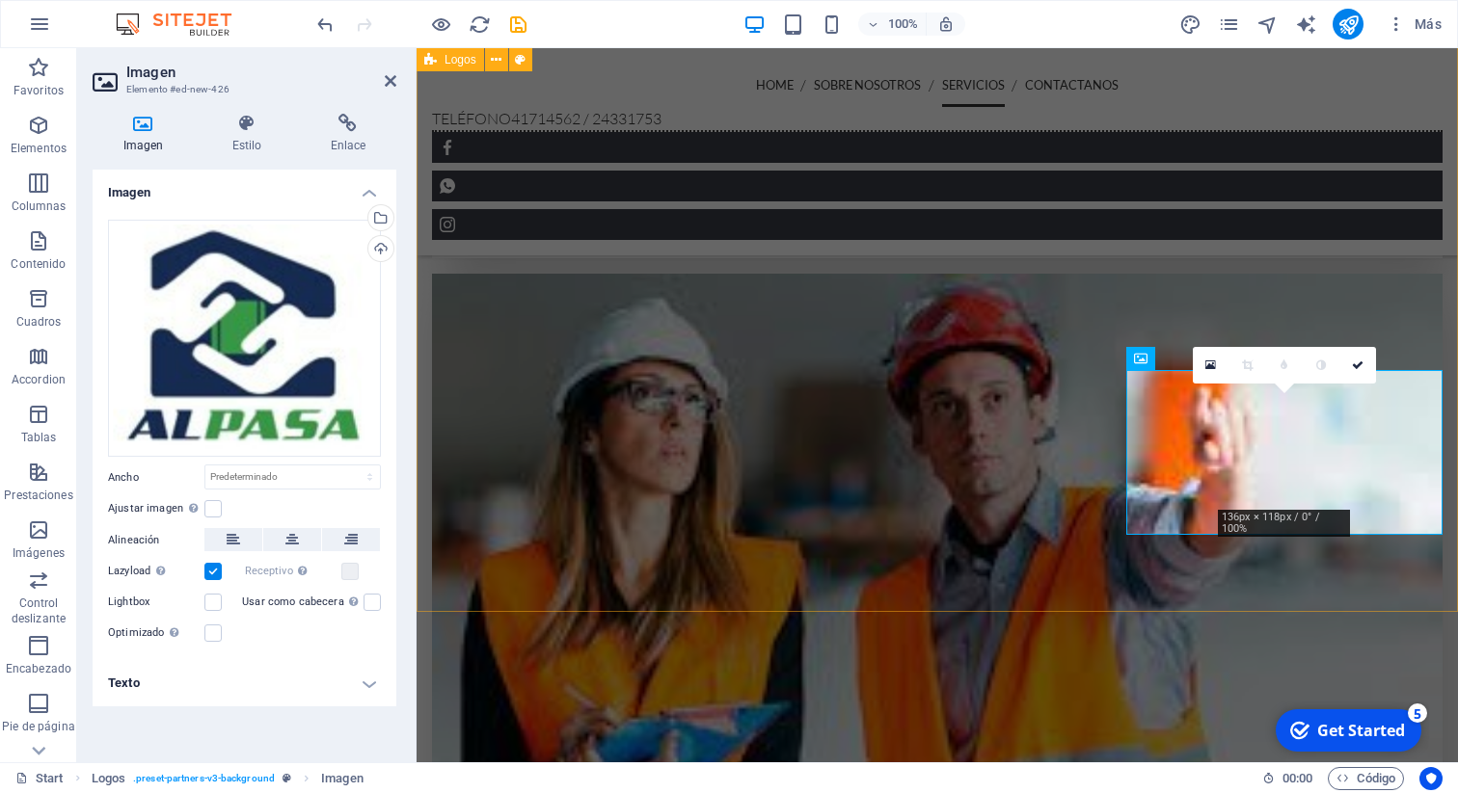
scroll to position [3846, 0]
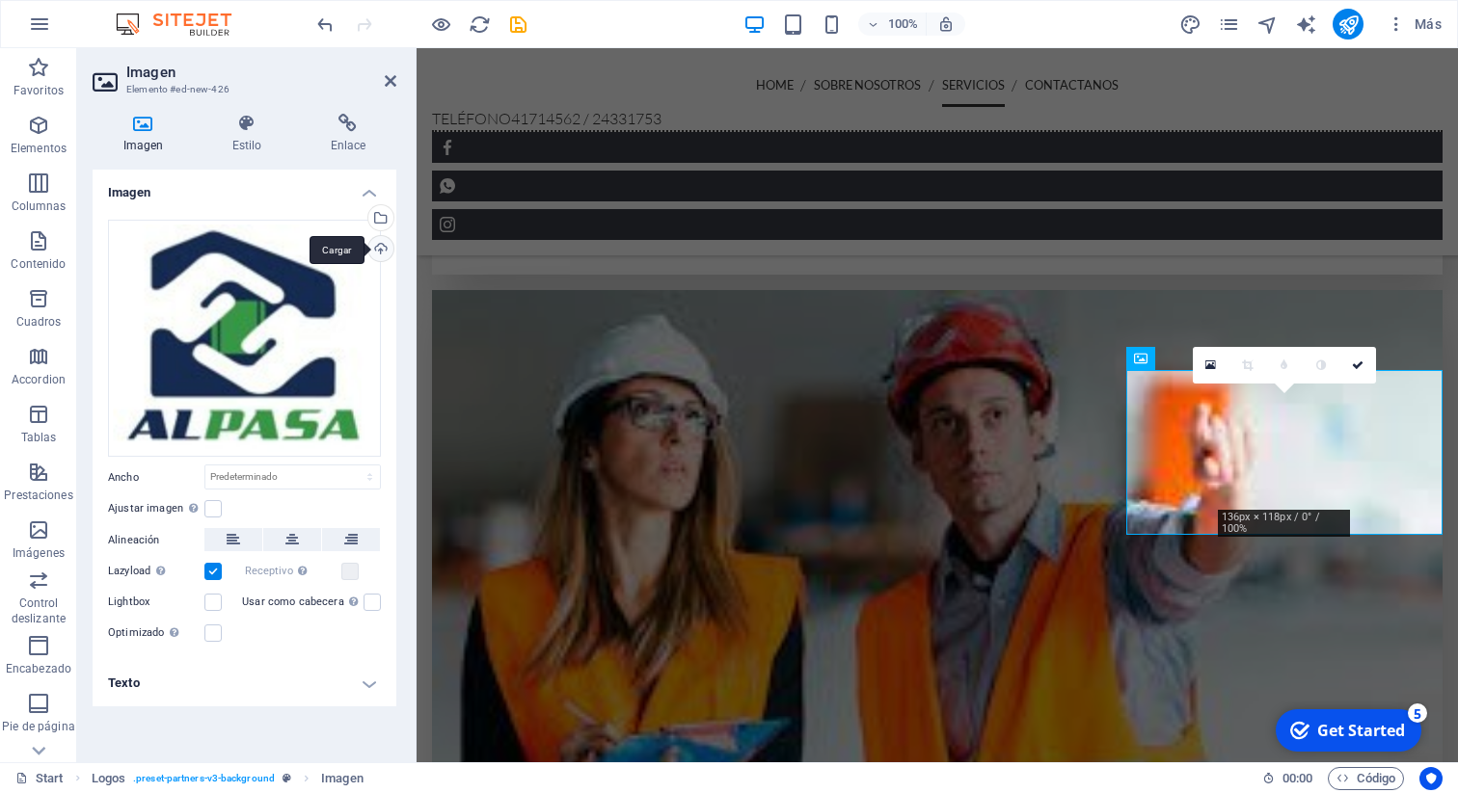
click at [383, 249] on div "Cargar" at bounding box center [378, 250] width 29 height 29
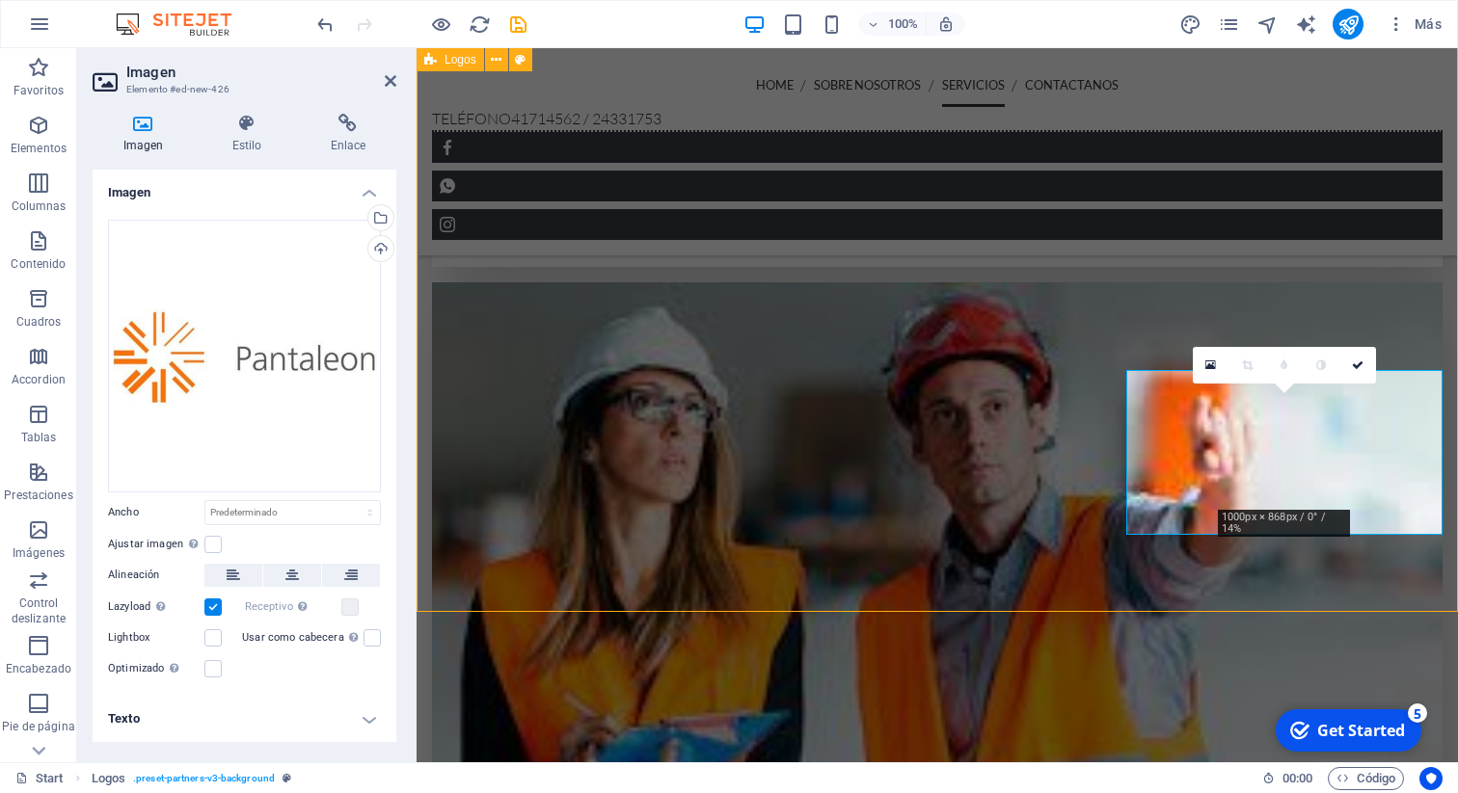
scroll to position [3862, 0]
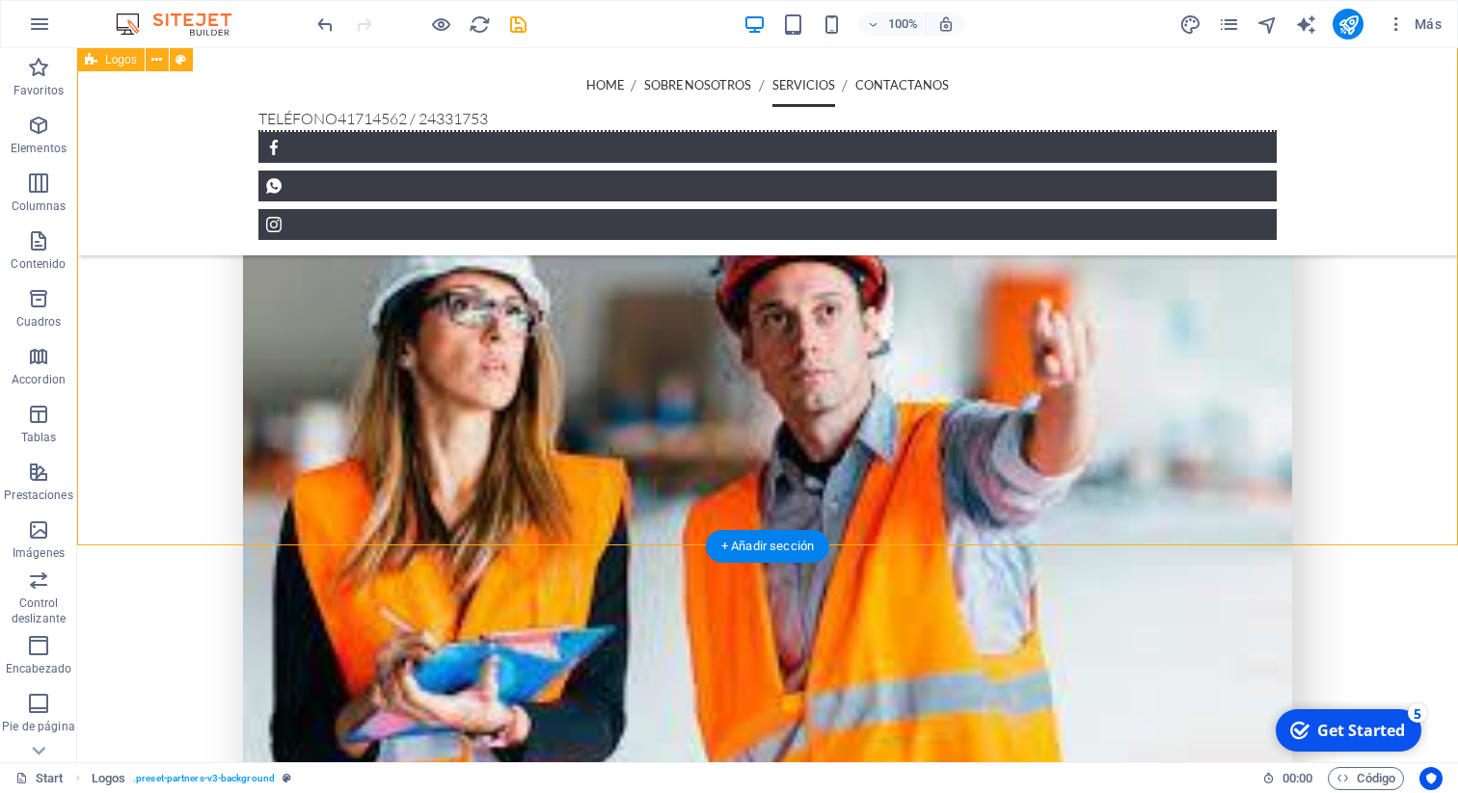
scroll to position [3950, 0]
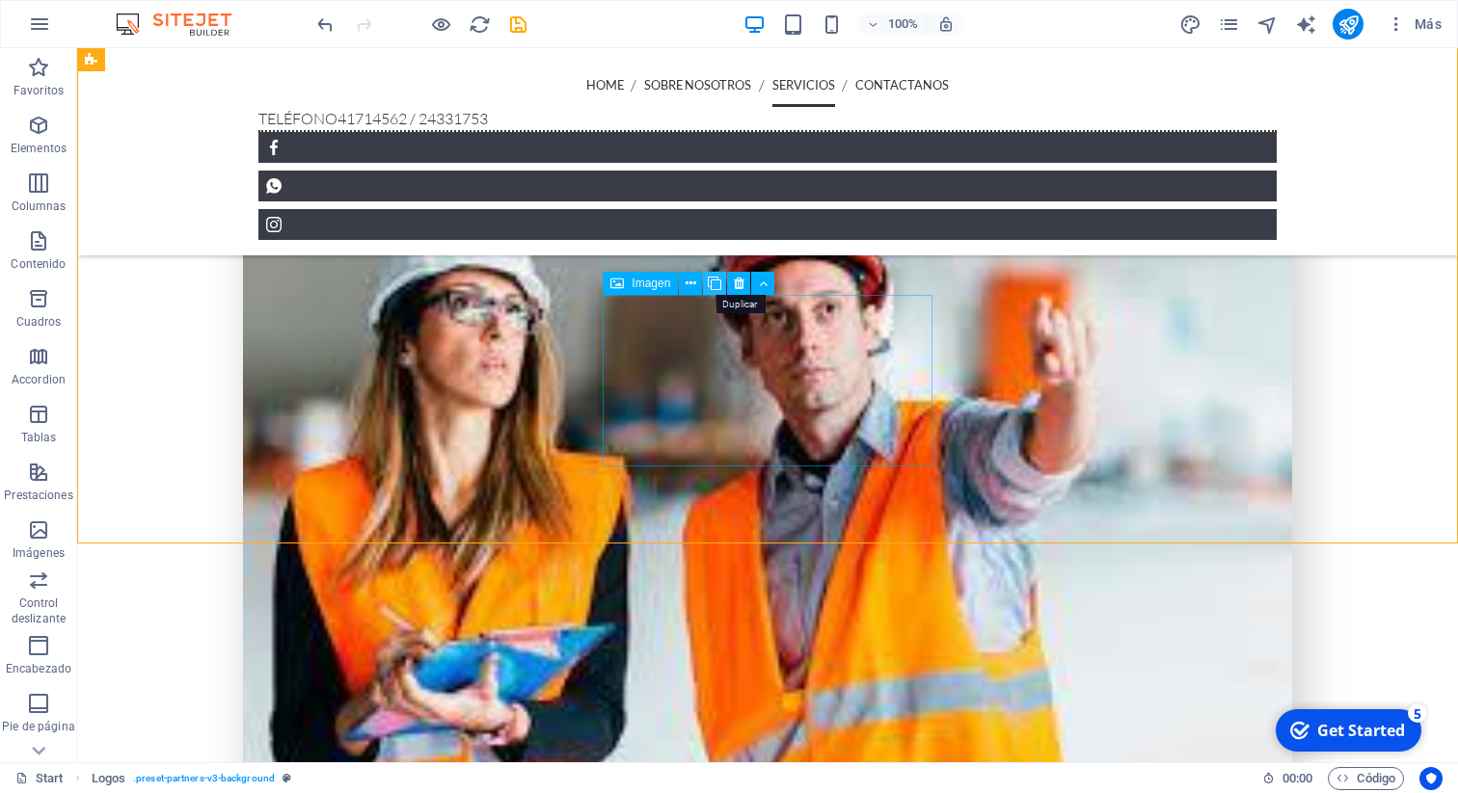
click at [717, 282] on icon at bounding box center [714, 284] width 13 height 20
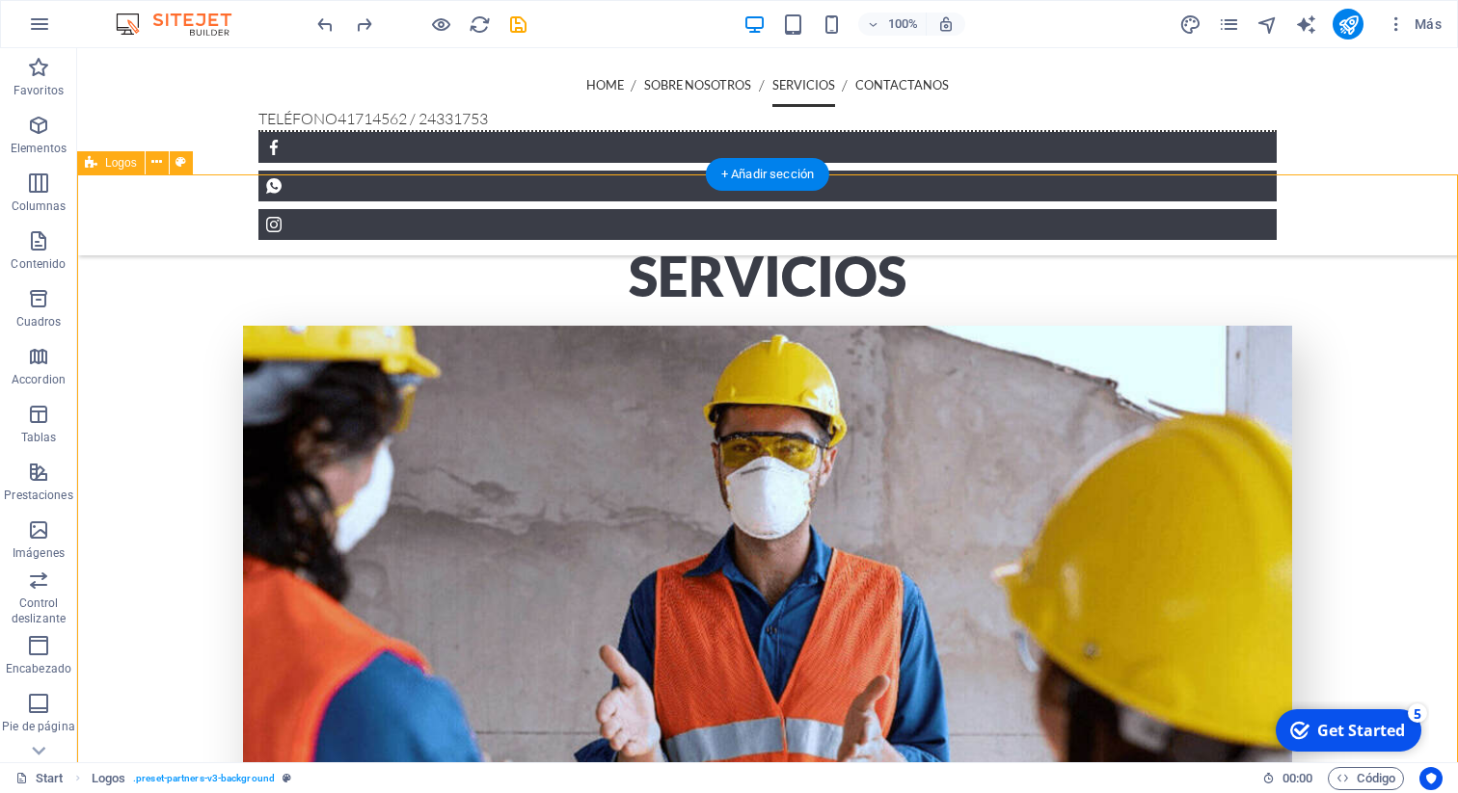
scroll to position [2925, 0]
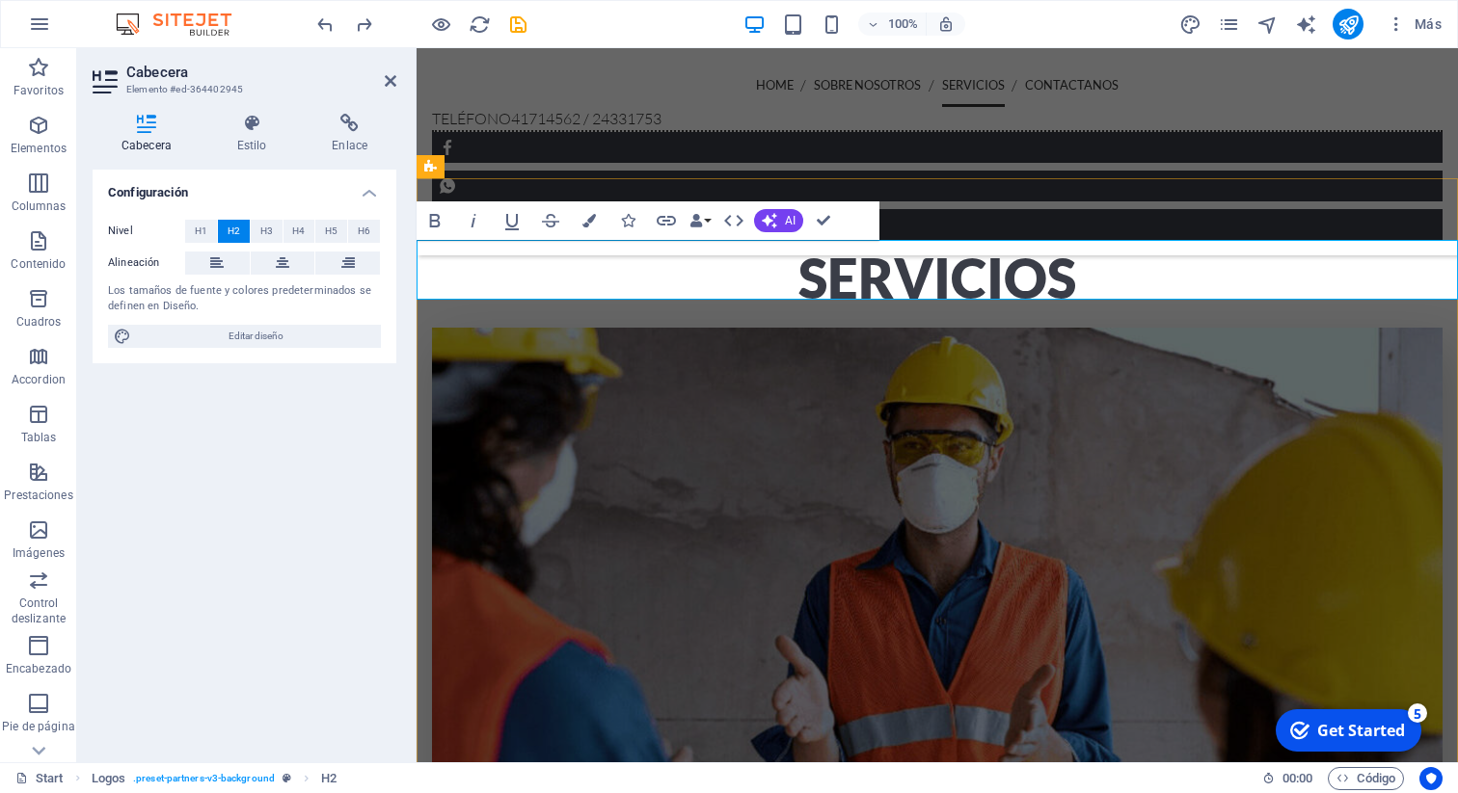
drag, startPoint x: 667, startPoint y: 279, endPoint x: 495, endPoint y: 282, distance: 172.6
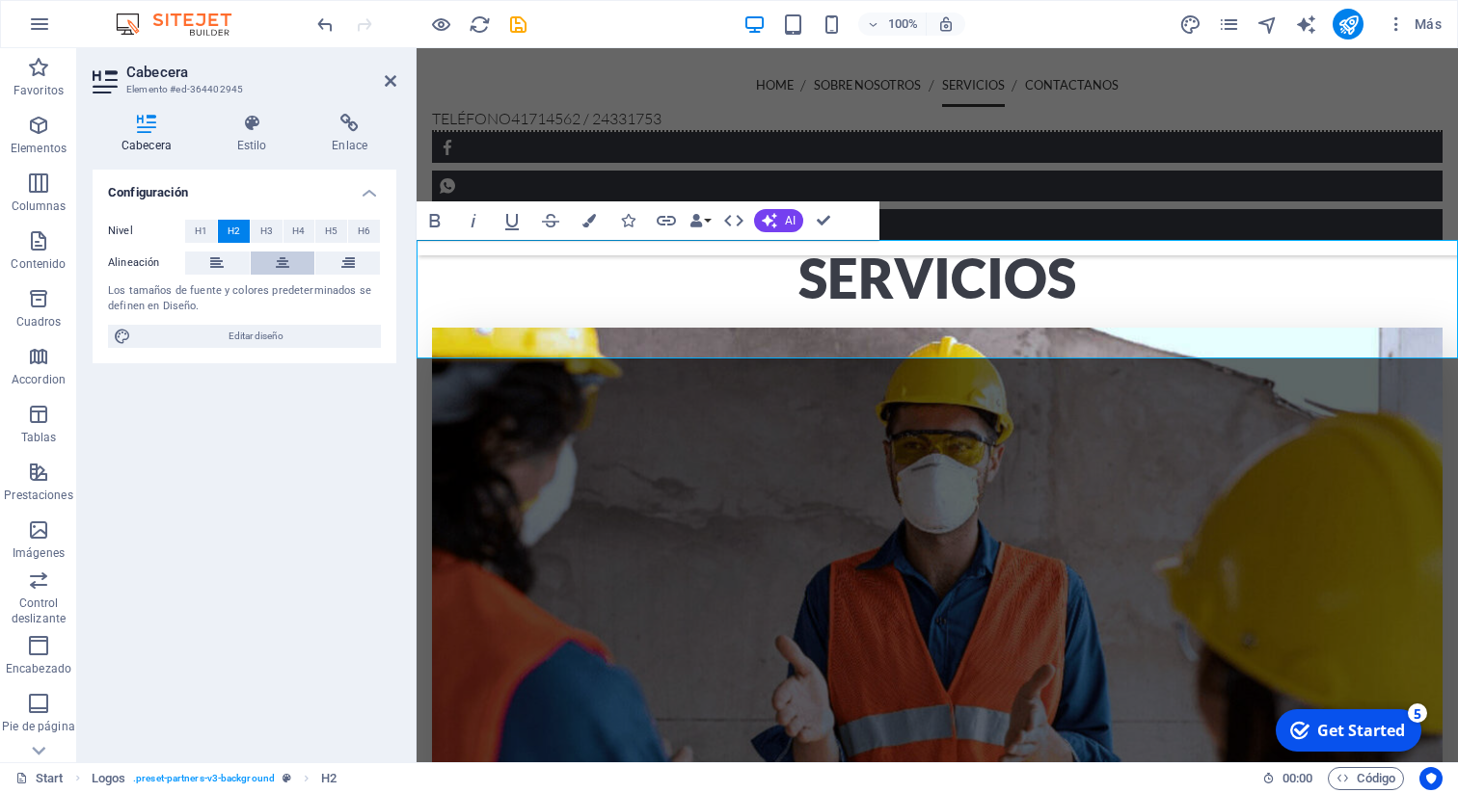
click at [298, 265] on button at bounding box center [283, 263] width 65 height 23
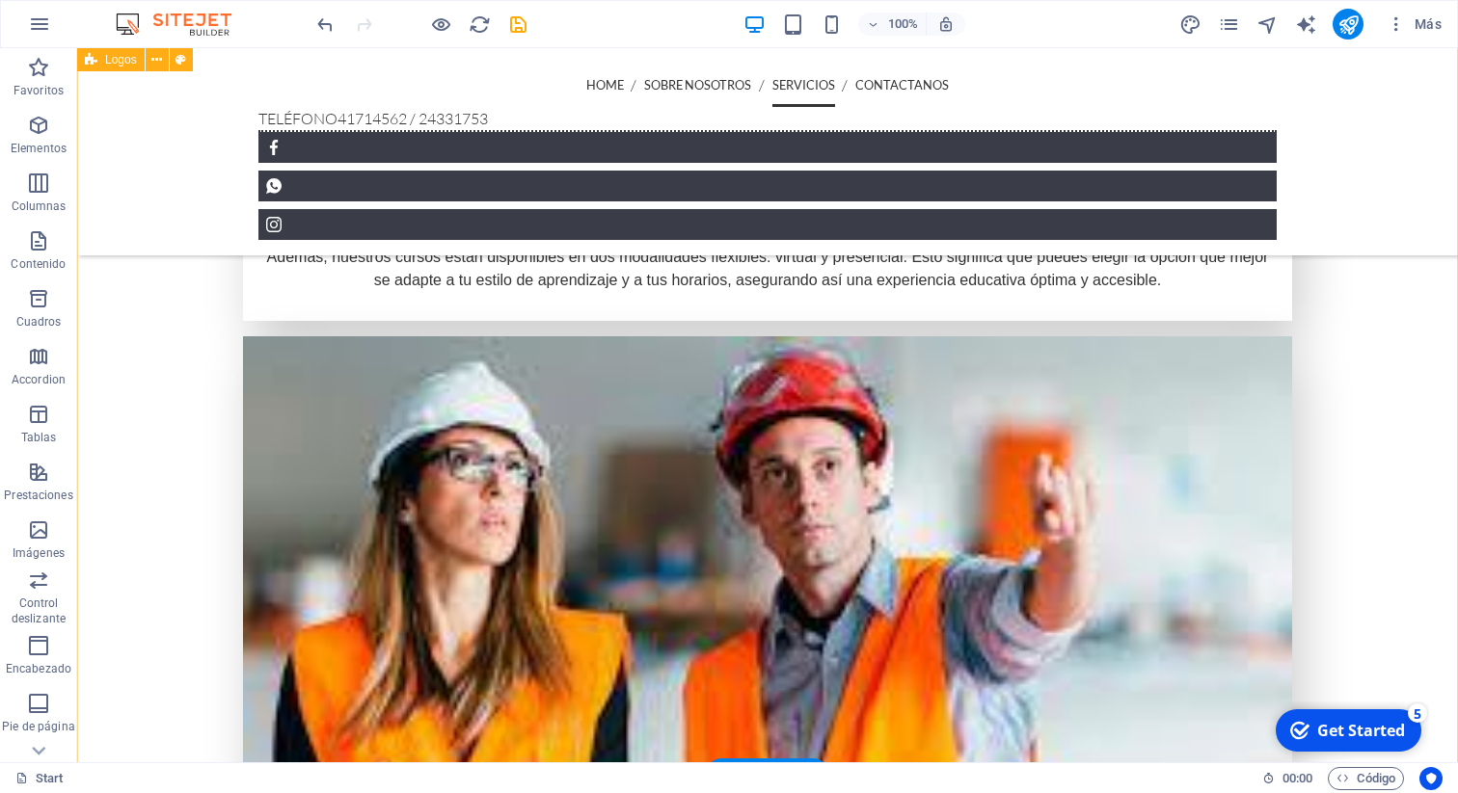
scroll to position [3794, 0]
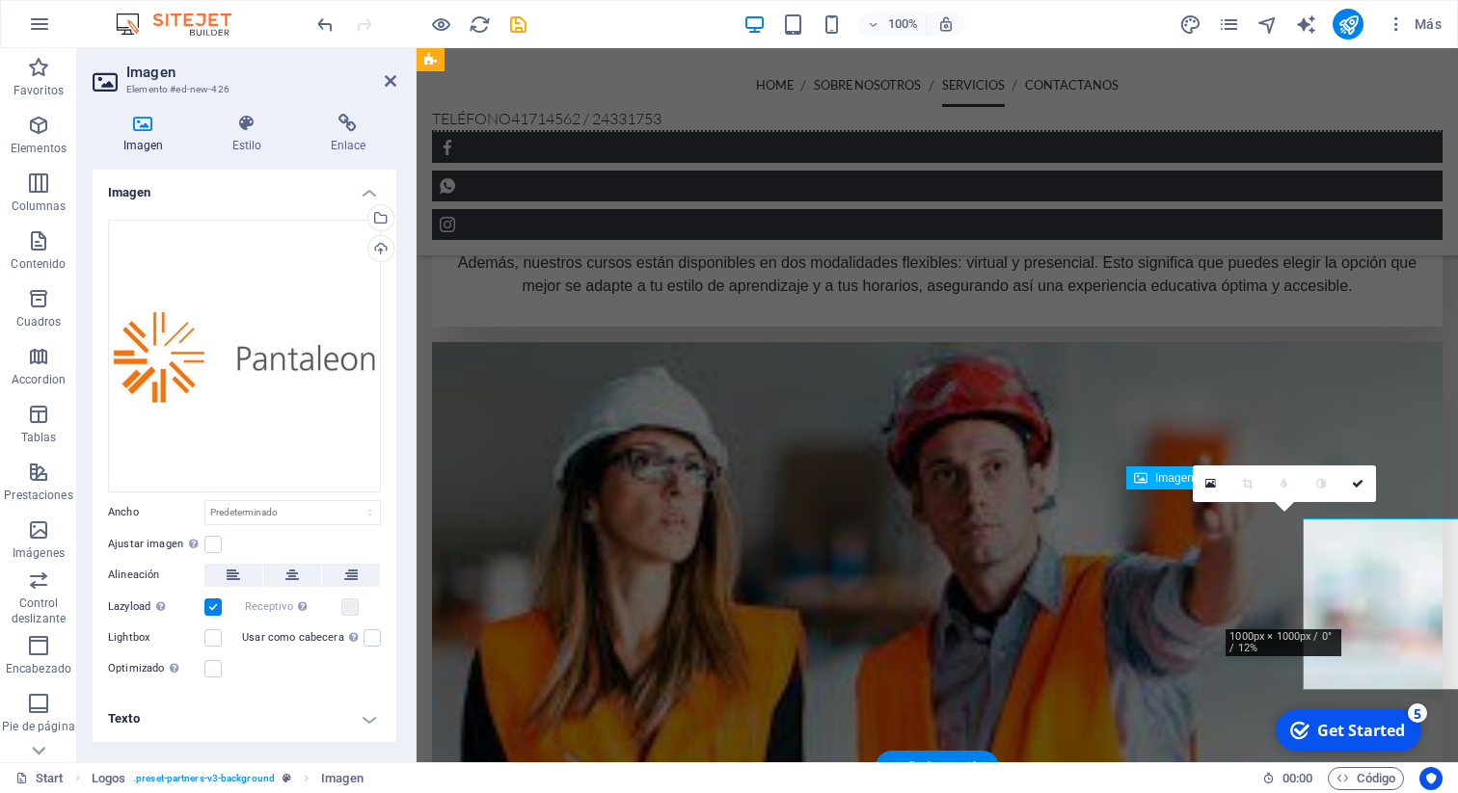
scroll to position [3786, 0]
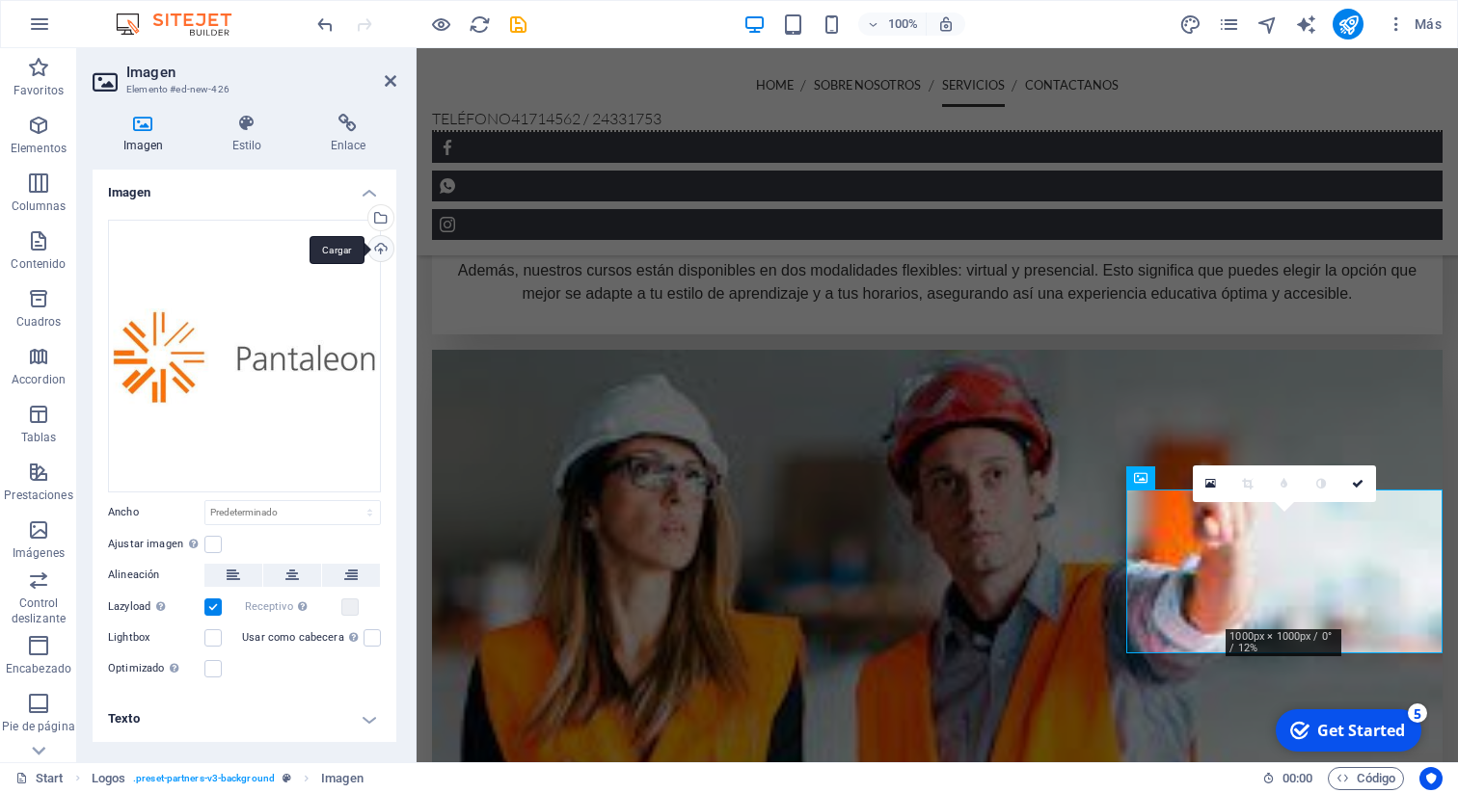
click at [382, 247] on div "Cargar" at bounding box center [378, 250] width 29 height 29
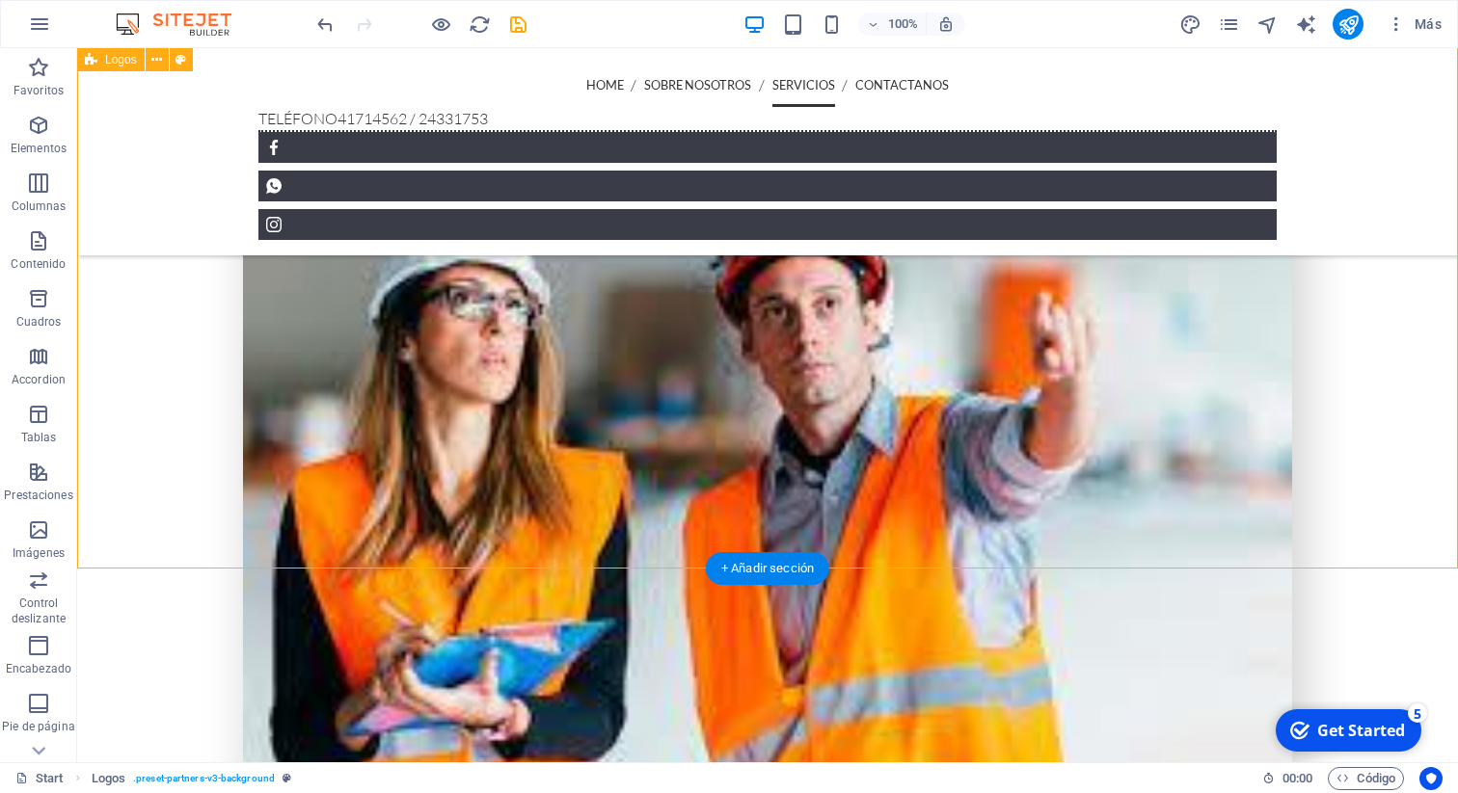
scroll to position [3993, 0]
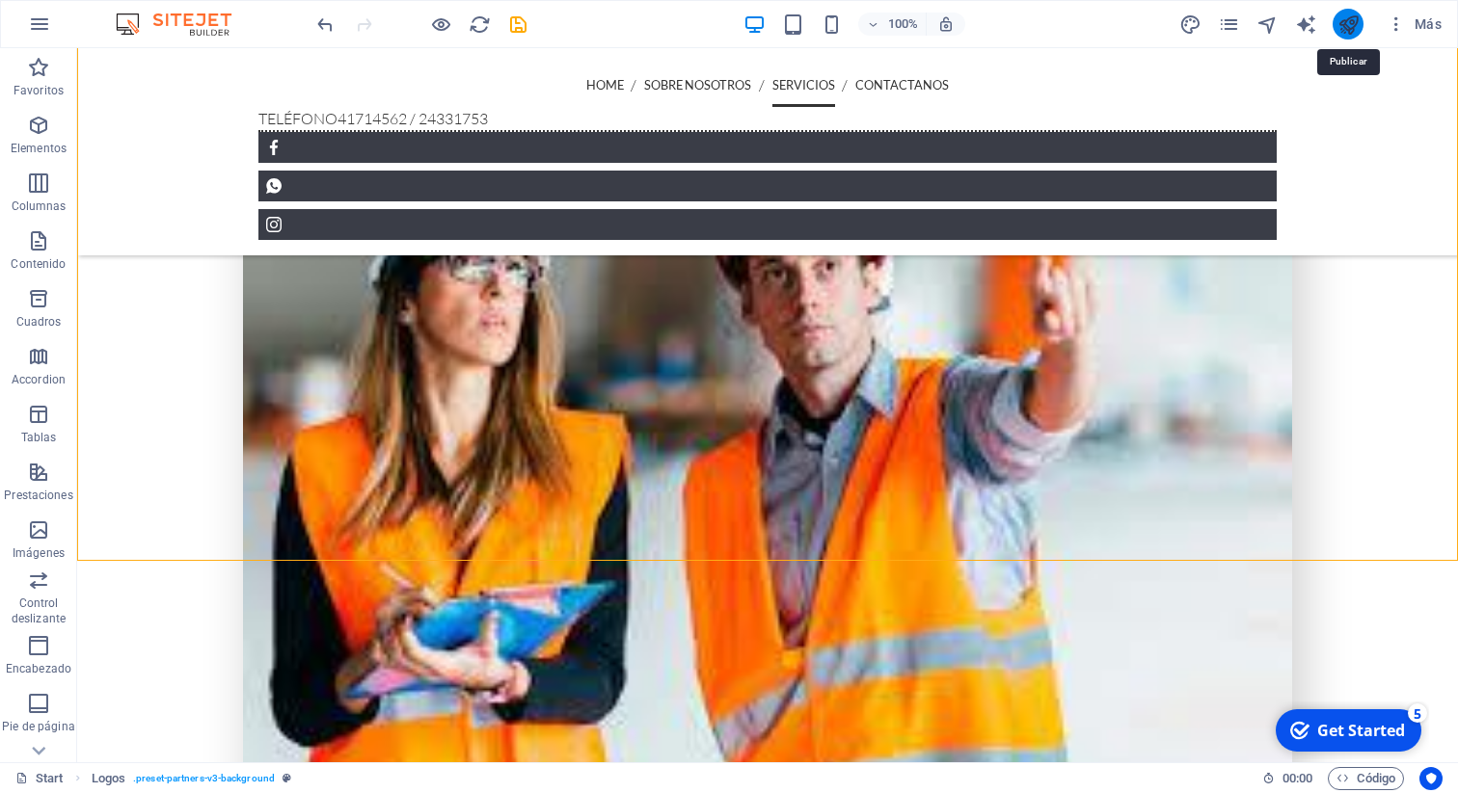
click at [1348, 17] on icon "publish" at bounding box center [1348, 24] width 22 height 22
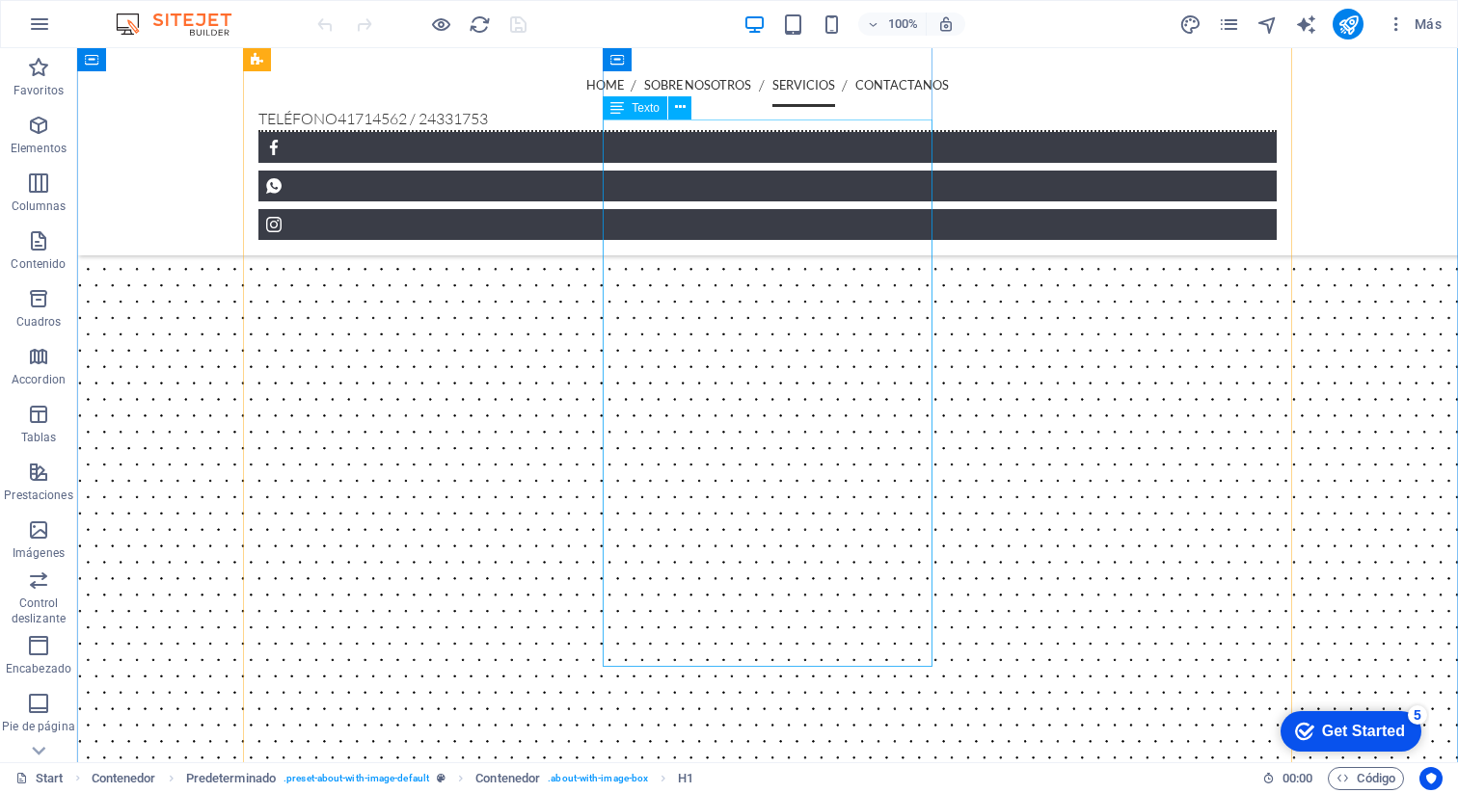
scroll to position [1500, 0]
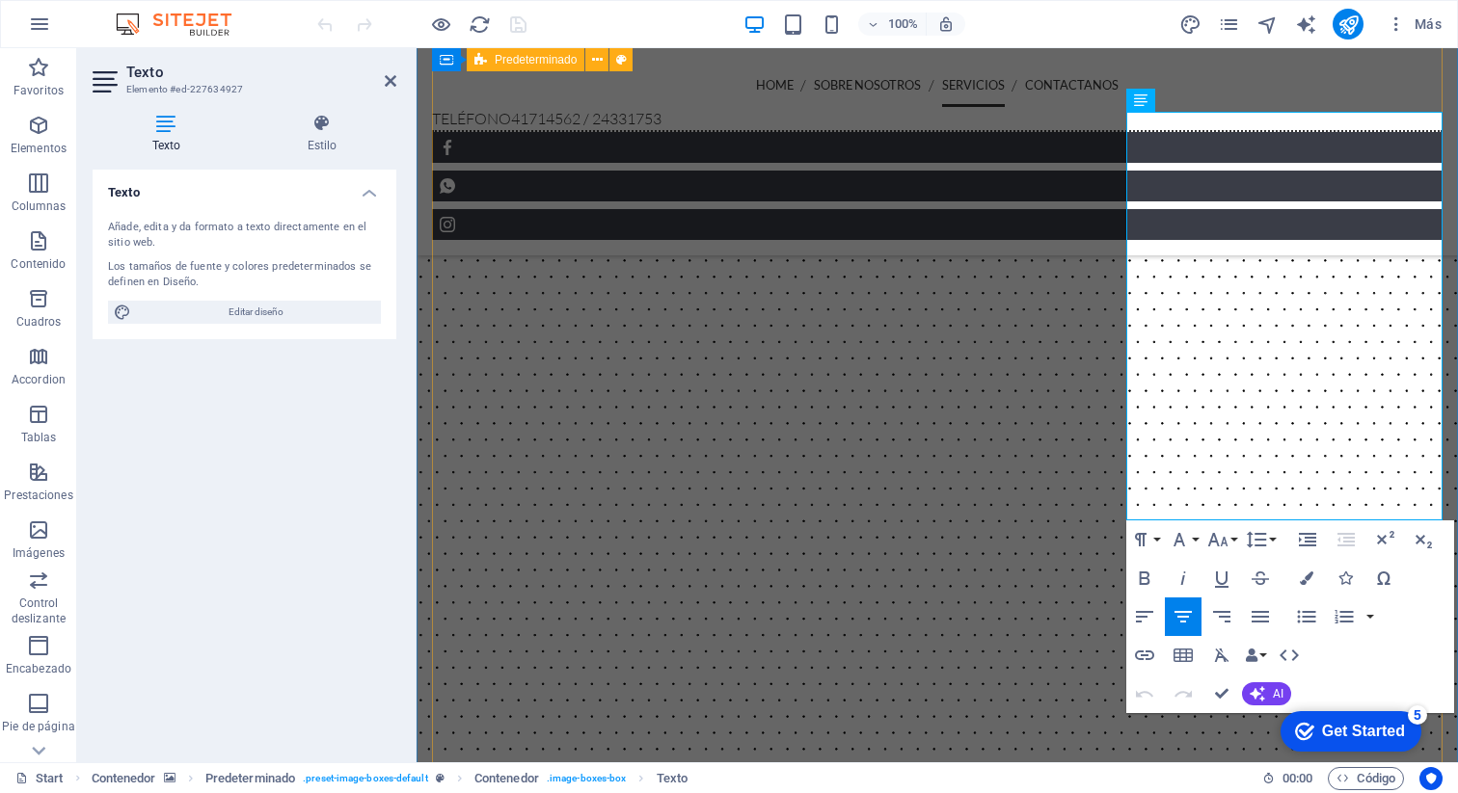
drag, startPoint x: 1376, startPoint y: 497, endPoint x: 1108, endPoint y: 199, distance: 400.8
click at [336, 128] on icon at bounding box center [322, 123] width 148 height 19
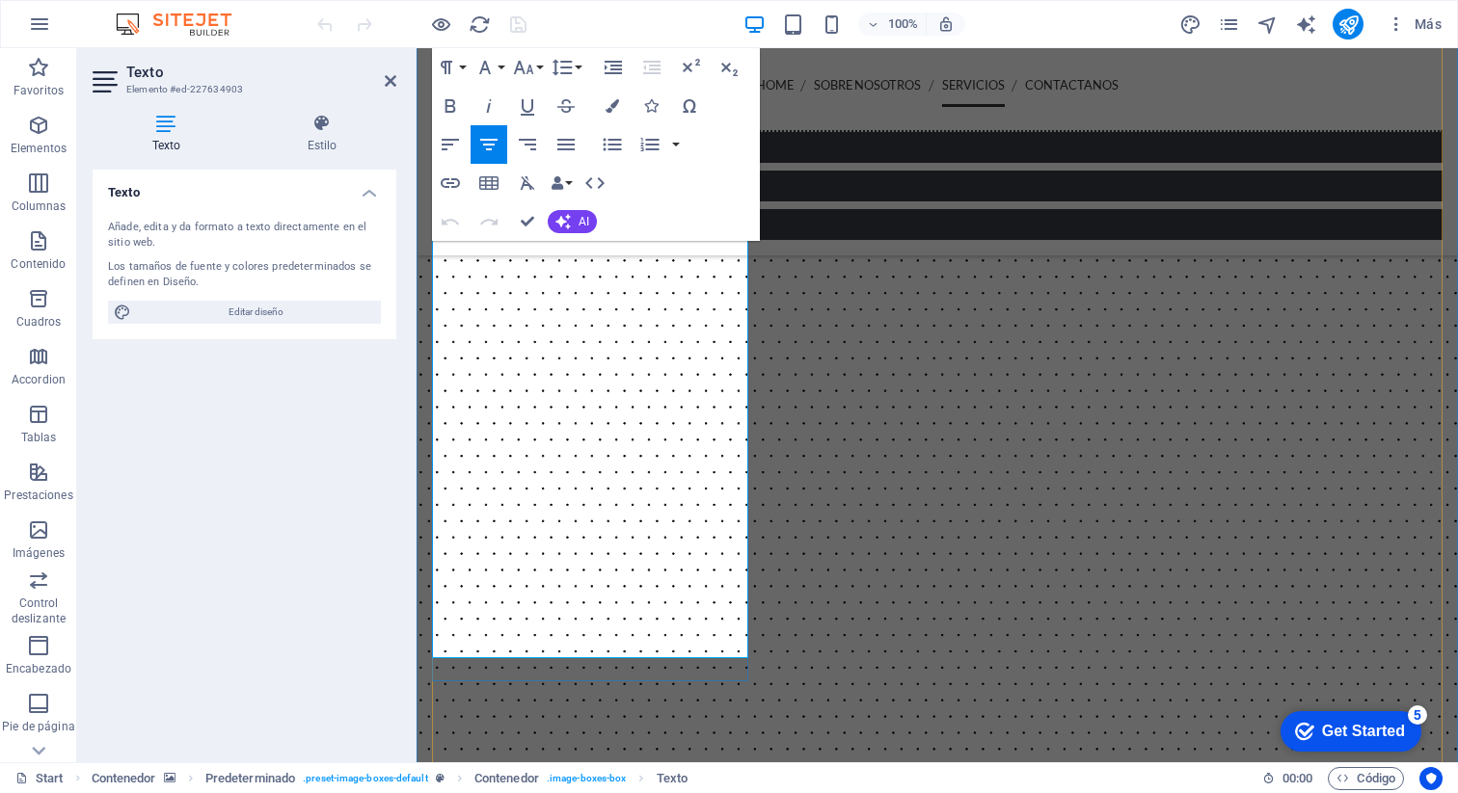
drag, startPoint x: 646, startPoint y: 618, endPoint x: 892, endPoint y: 217, distance: 470.4
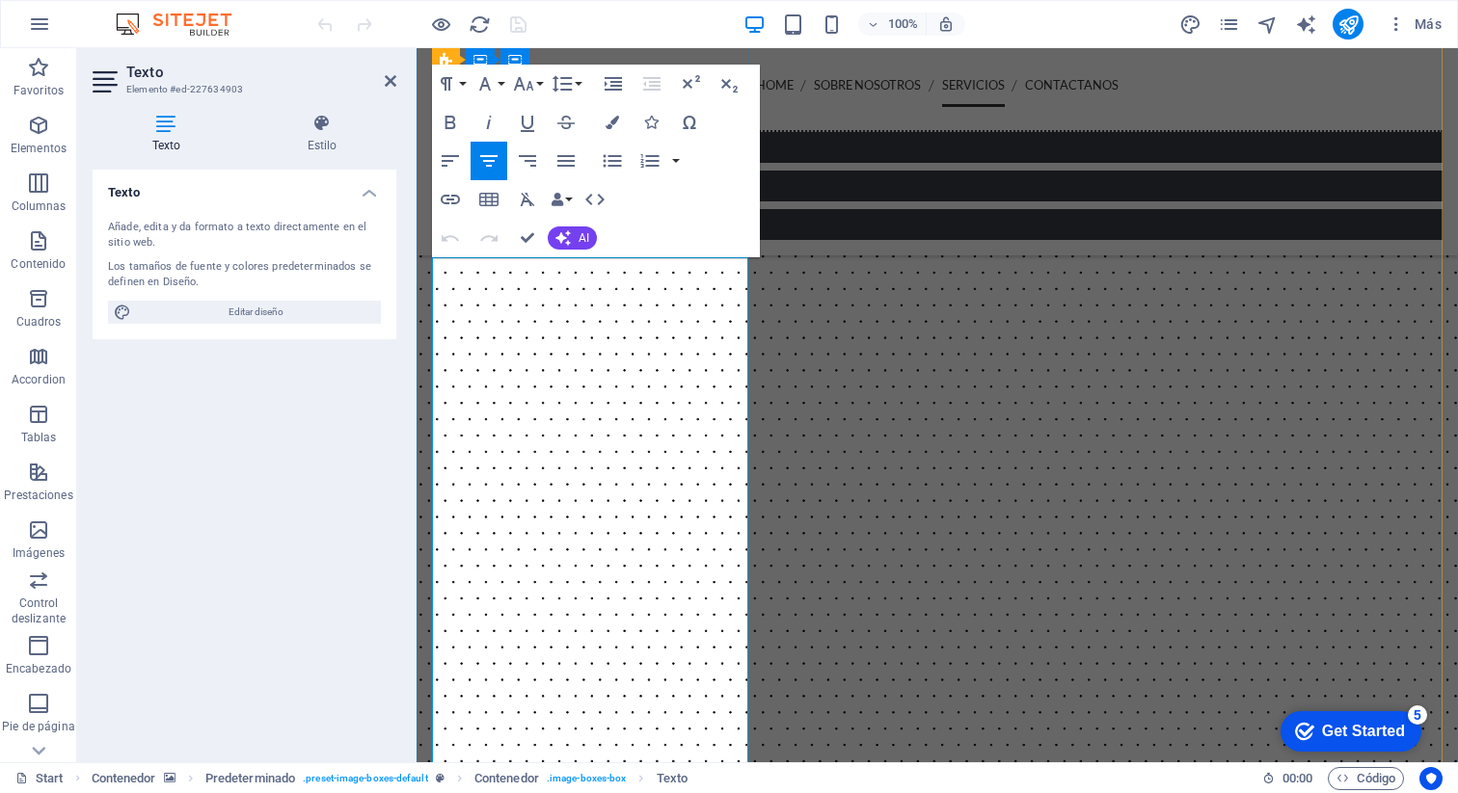
scroll to position [1378, 0]
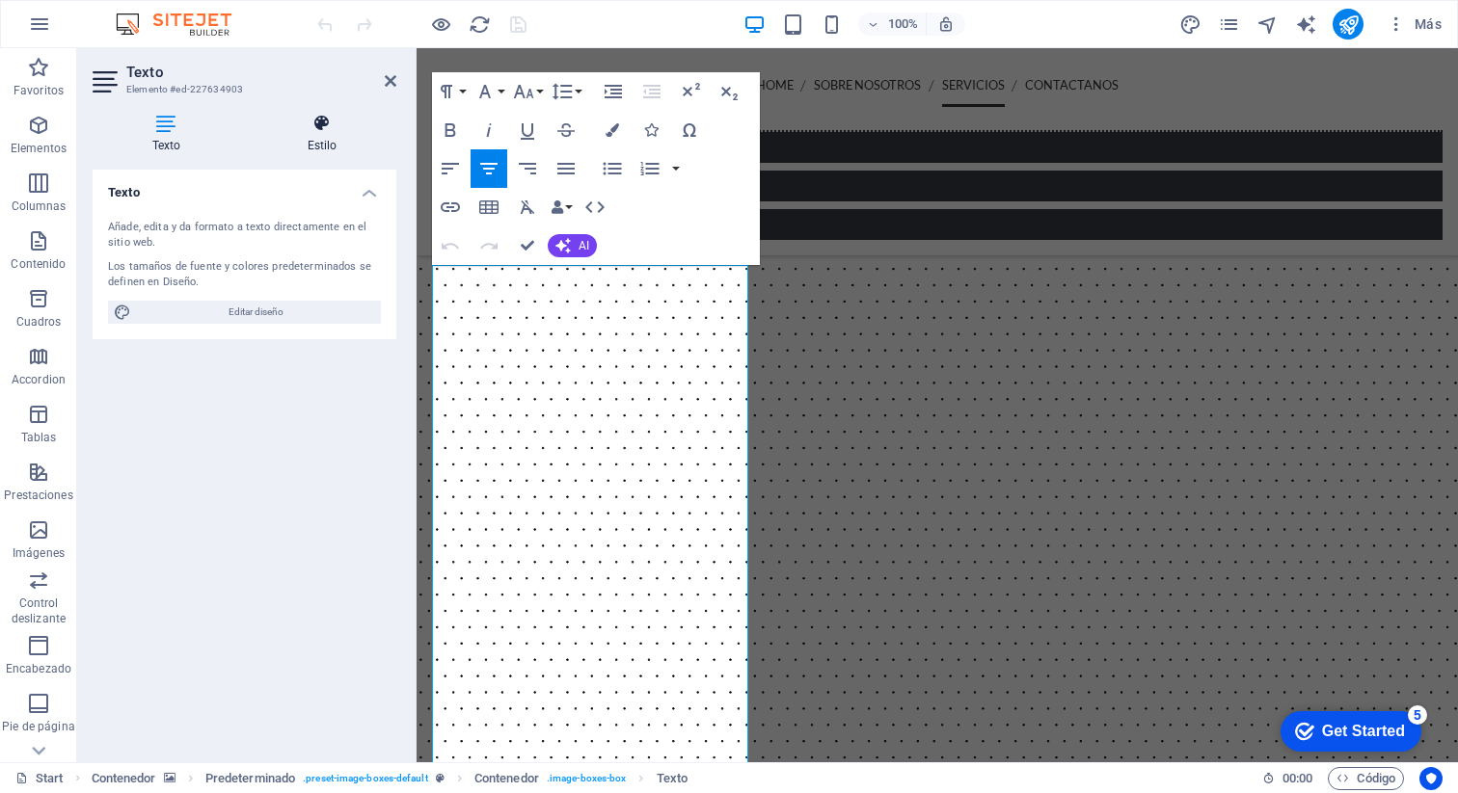
click at [309, 114] on icon at bounding box center [322, 123] width 148 height 19
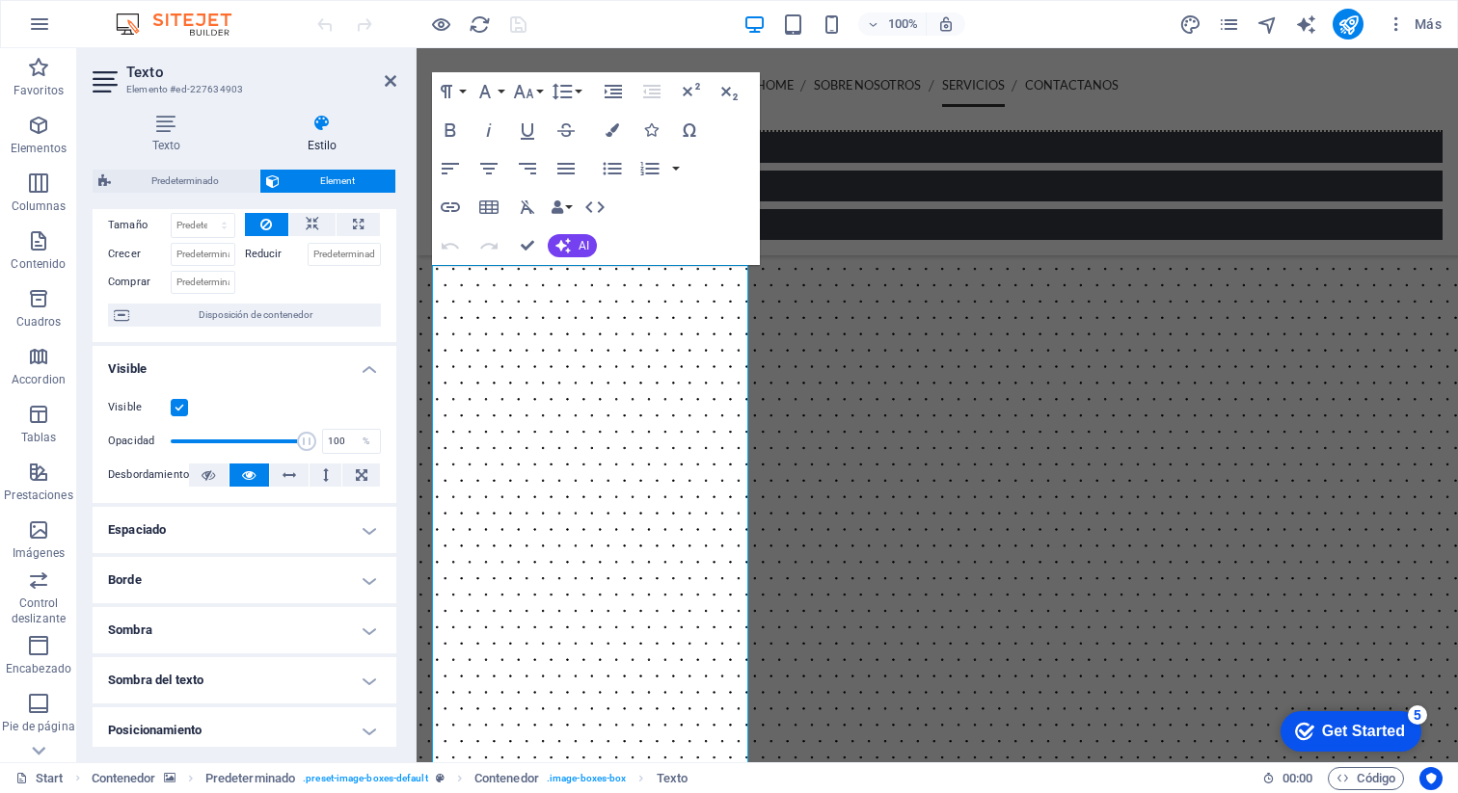
scroll to position [84, 0]
